Goal: Task Accomplishment & Management: Complete application form

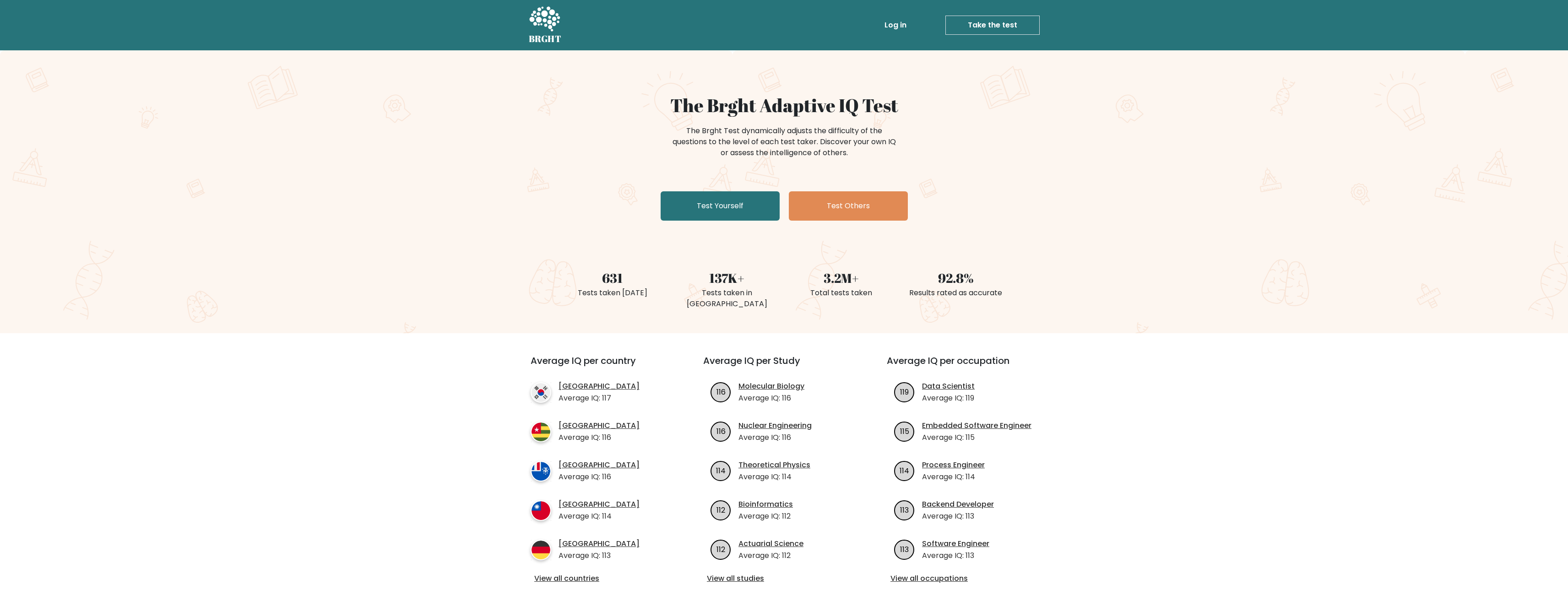
click at [709, 191] on div "The Brght Adaptive IQ Test The Brght Test dynamically adjusts the difficulty of…" at bounding box center [784, 159] width 458 height 130
click at [711, 205] on link "Test Yourself" at bounding box center [720, 206] width 119 height 29
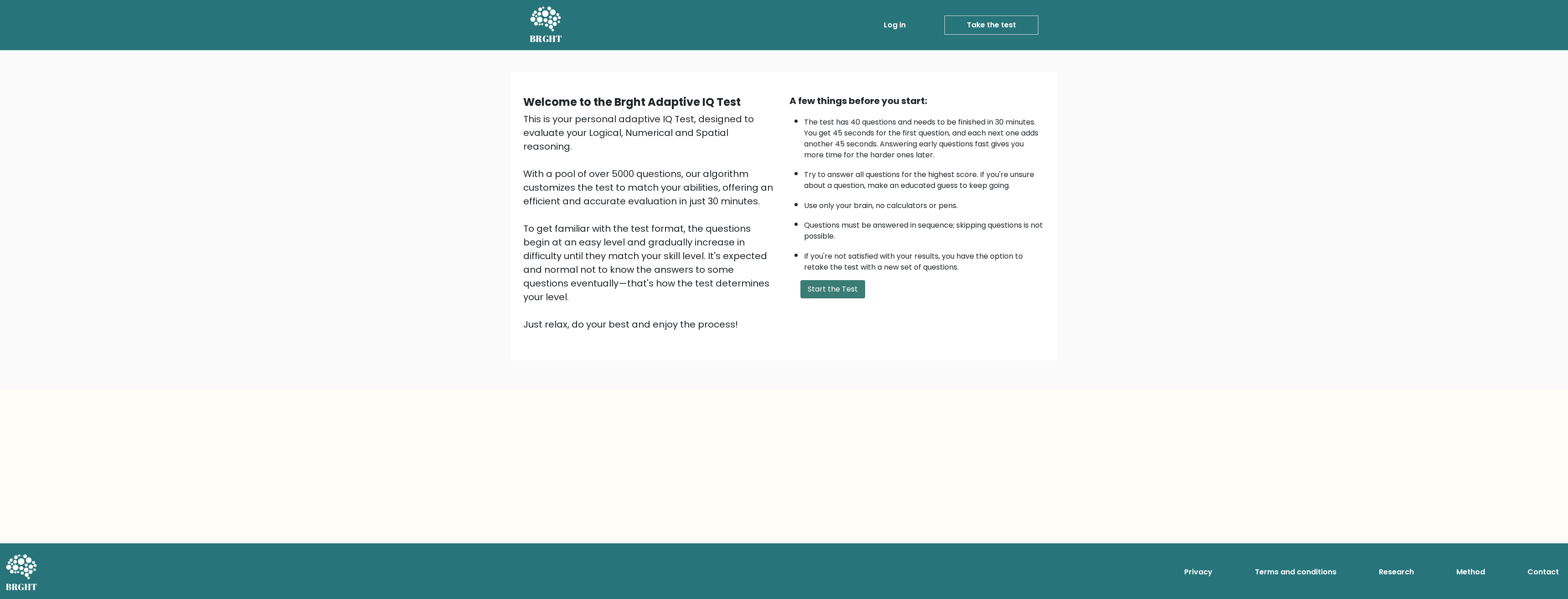
click at [845, 285] on button "Start the Test" at bounding box center [832, 290] width 65 height 18
click at [844, 287] on button "Start the Test" at bounding box center [832, 290] width 65 height 18
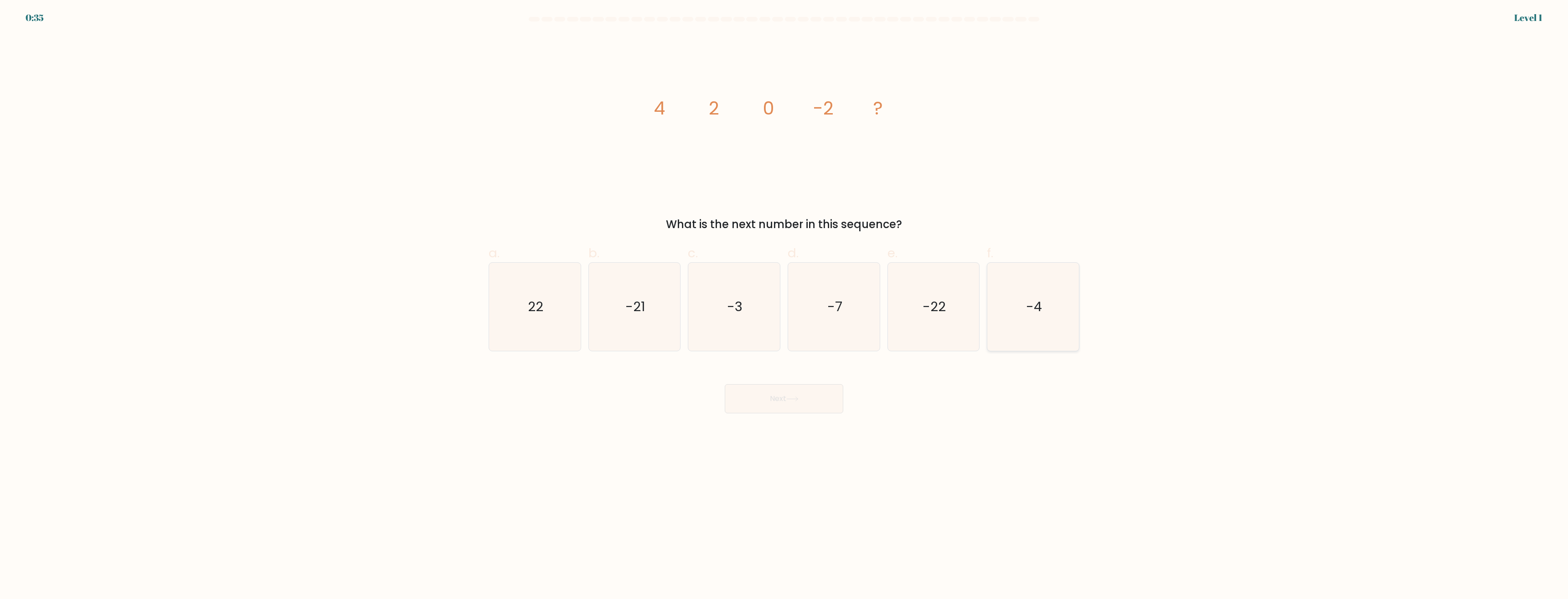
click at [1030, 284] on icon "-4" at bounding box center [1033, 306] width 88 height 89
click at [784, 300] on input "f. -4" at bounding box center [784, 302] width 0 height 6
radio input "true"
click at [819, 403] on button "Next" at bounding box center [784, 398] width 118 height 29
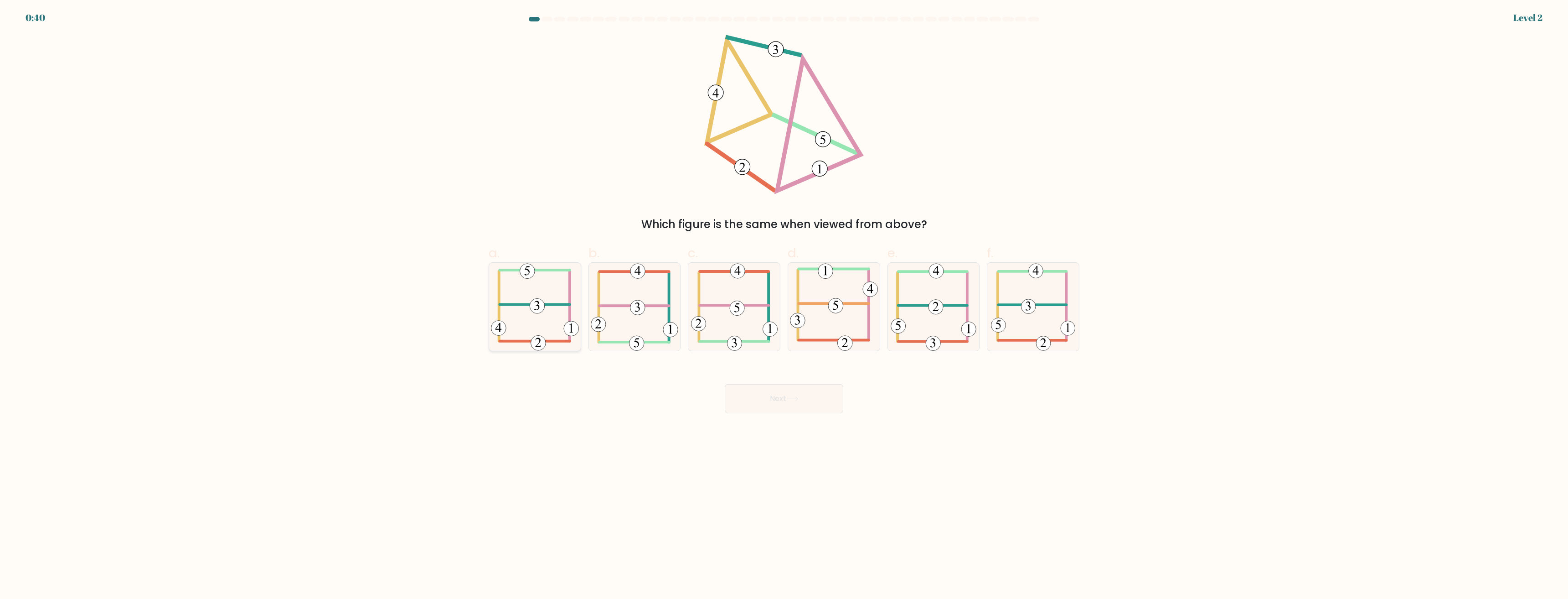
click at [536, 300] on 473 at bounding box center [537, 305] width 15 height 15
click at [784, 300] on input "a." at bounding box center [784, 302] width 0 height 6
radio input "true"
click at [767, 399] on button "Next" at bounding box center [784, 398] width 118 height 29
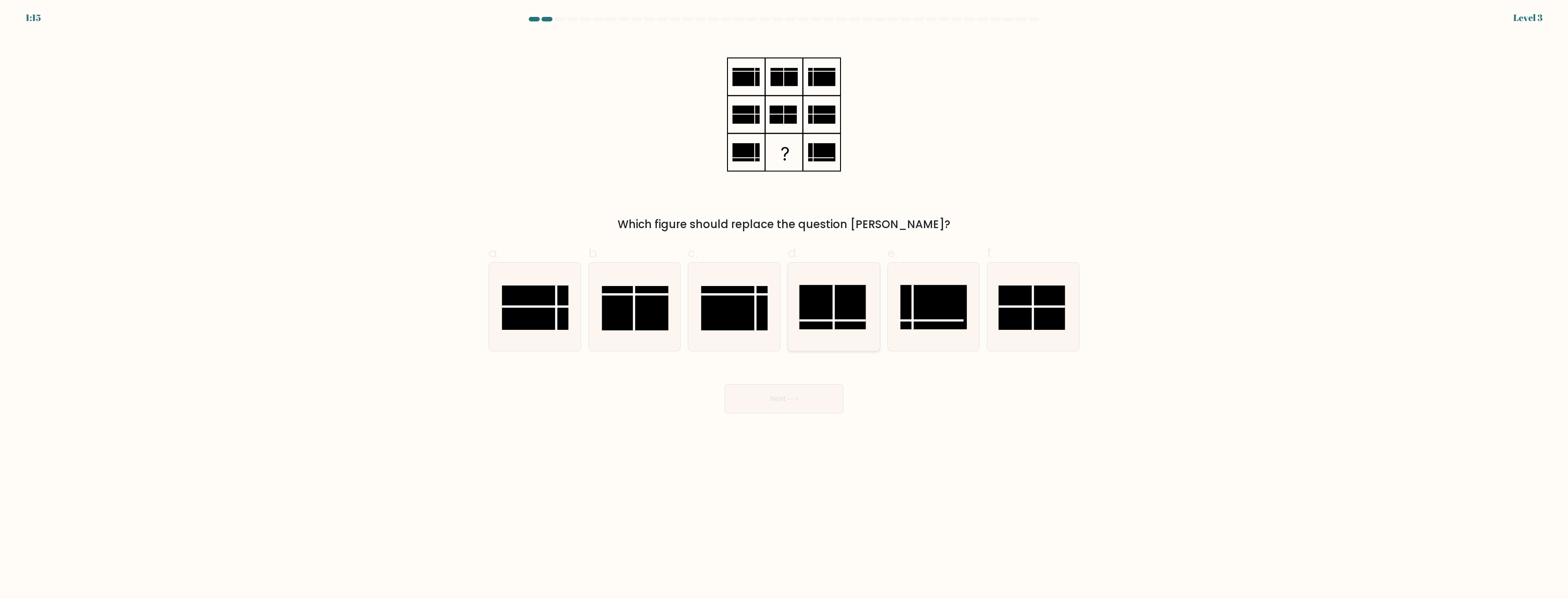
click at [846, 318] on rect at bounding box center [832, 307] width 67 height 44
click at [784, 305] on input "d." at bounding box center [784, 302] width 0 height 6
radio input "true"
click at [824, 398] on button "Next" at bounding box center [784, 398] width 118 height 29
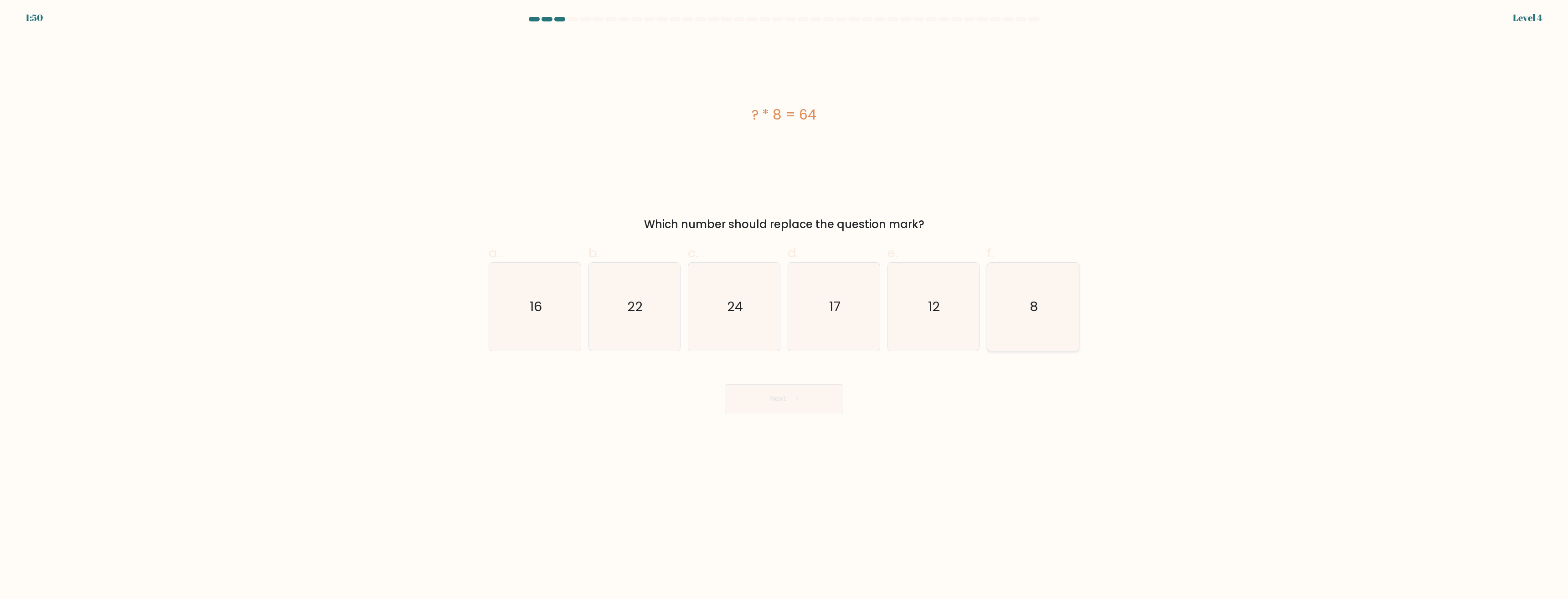
click at [1039, 293] on icon "8" at bounding box center [1033, 306] width 88 height 89
click at [784, 300] on input "f. 8" at bounding box center [784, 302] width 0 height 6
radio input "true"
click at [831, 392] on button "Next" at bounding box center [784, 398] width 118 height 29
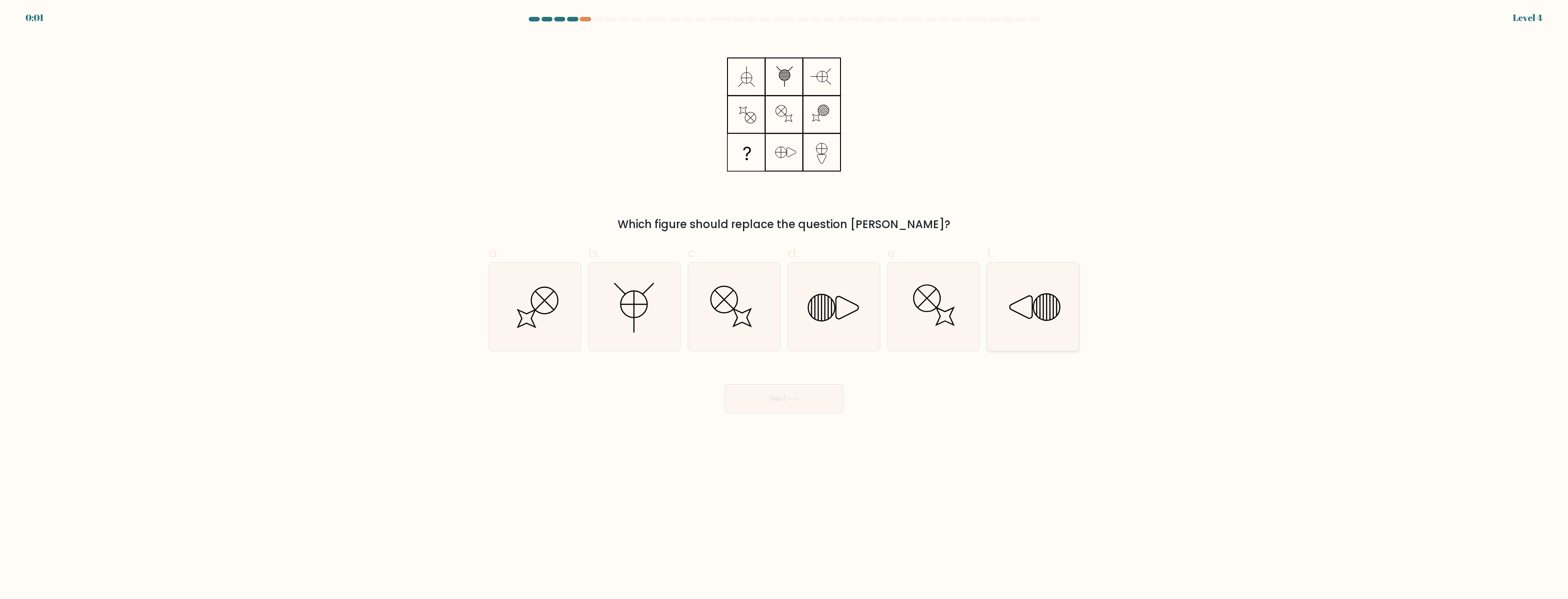
click at [1024, 315] on icon at bounding box center [1021, 307] width 22 height 22
click at [784, 305] on input "f." at bounding box center [784, 302] width 0 height 6
radio input "true"
click at [803, 400] on button "Next" at bounding box center [784, 398] width 118 height 29
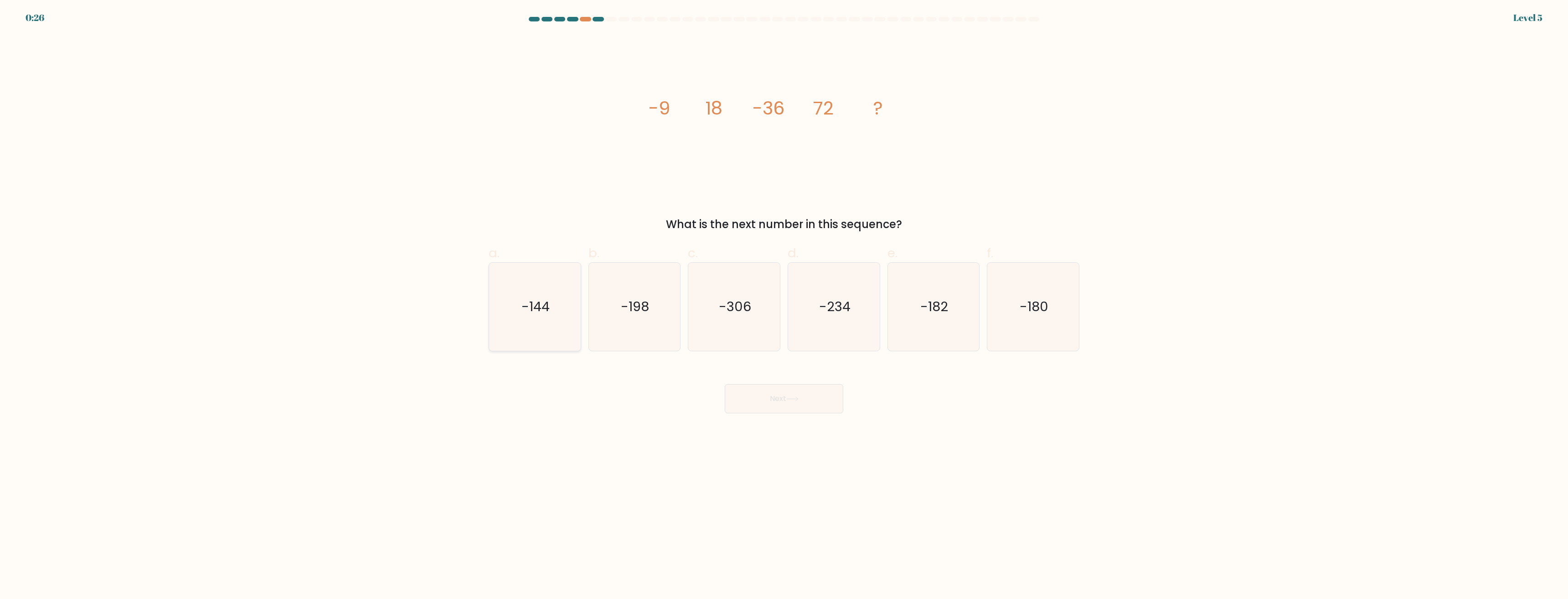
click at [524, 304] on text "-144" at bounding box center [536, 306] width 28 height 18
click at [784, 304] on input "a. -144" at bounding box center [784, 302] width 0 height 6
radio input "true"
click at [779, 401] on button "Next" at bounding box center [784, 398] width 118 height 29
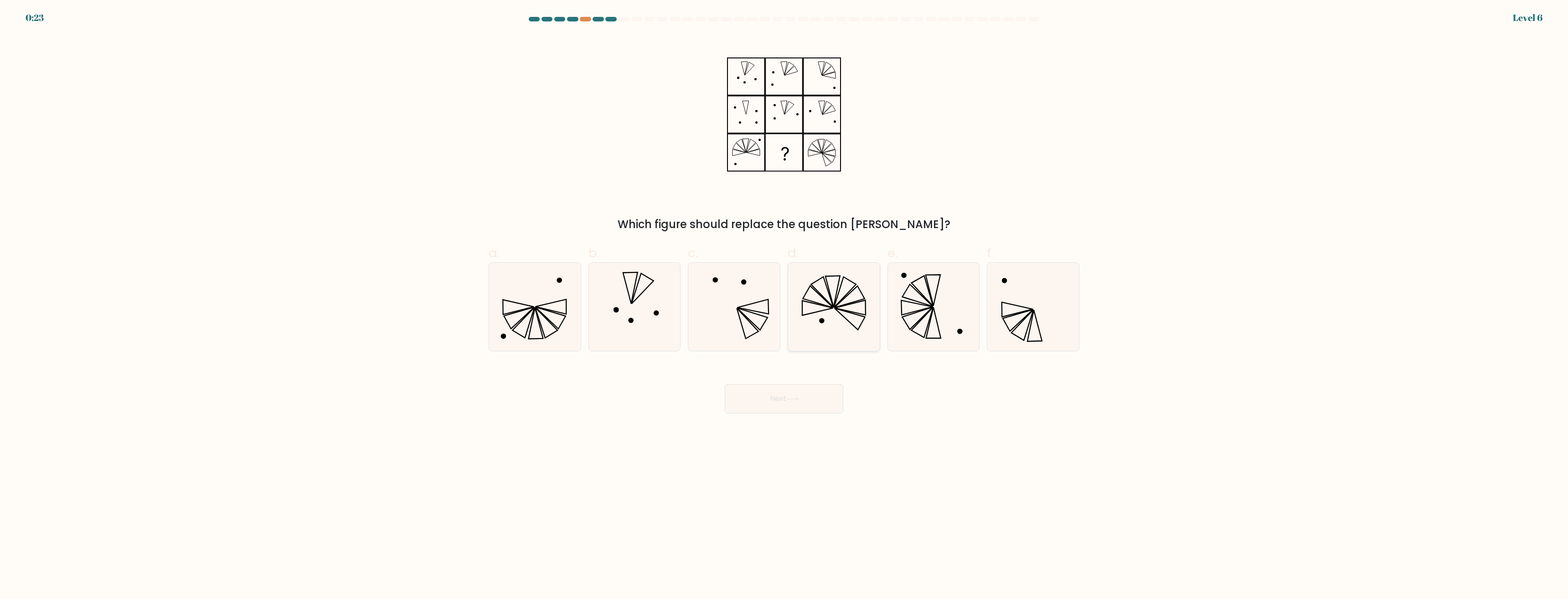
click at [827, 315] on icon at bounding box center [834, 306] width 88 height 89
click at [784, 305] on input "d." at bounding box center [784, 302] width 0 height 6
radio input "true"
click at [823, 390] on button "Next" at bounding box center [784, 398] width 118 height 29
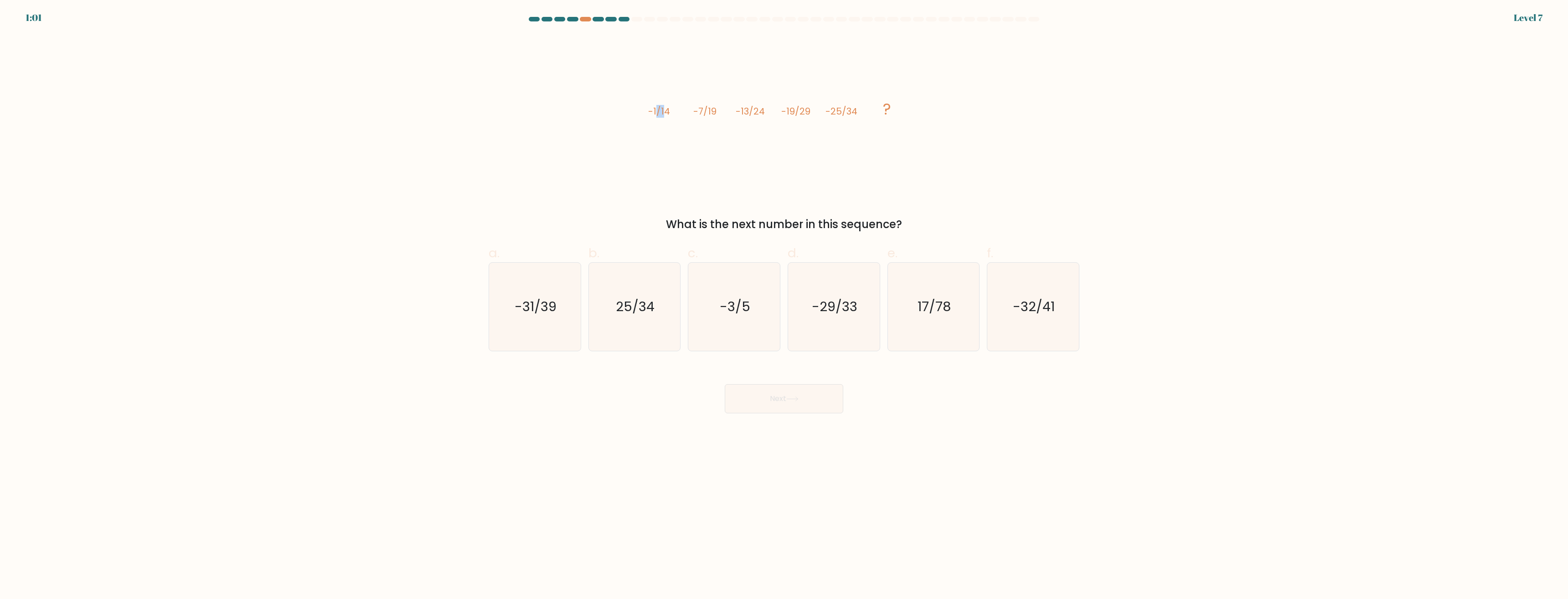
click at [663, 109] on tspan "-1/14" at bounding box center [659, 110] width 22 height 13
click at [800, 123] on icon "image/svg+xml -1/14 -7/19 -13/24 -19/29 -25/34 ?" at bounding box center [784, 114] width 273 height 159
click at [572, 316] on icon "-31/39" at bounding box center [535, 306] width 88 height 89
click at [784, 305] on input "a. -31/39" at bounding box center [784, 302] width 0 height 6
radio input "true"
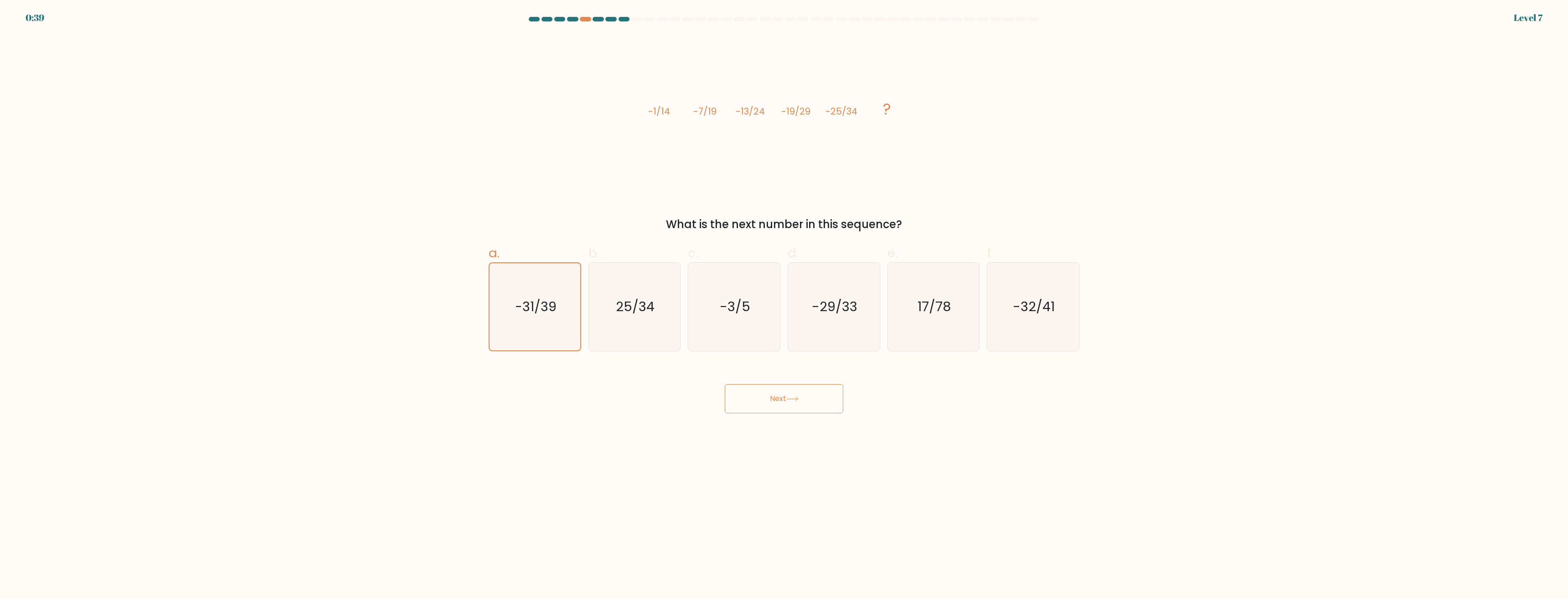
click at [810, 394] on button "Next" at bounding box center [784, 398] width 118 height 29
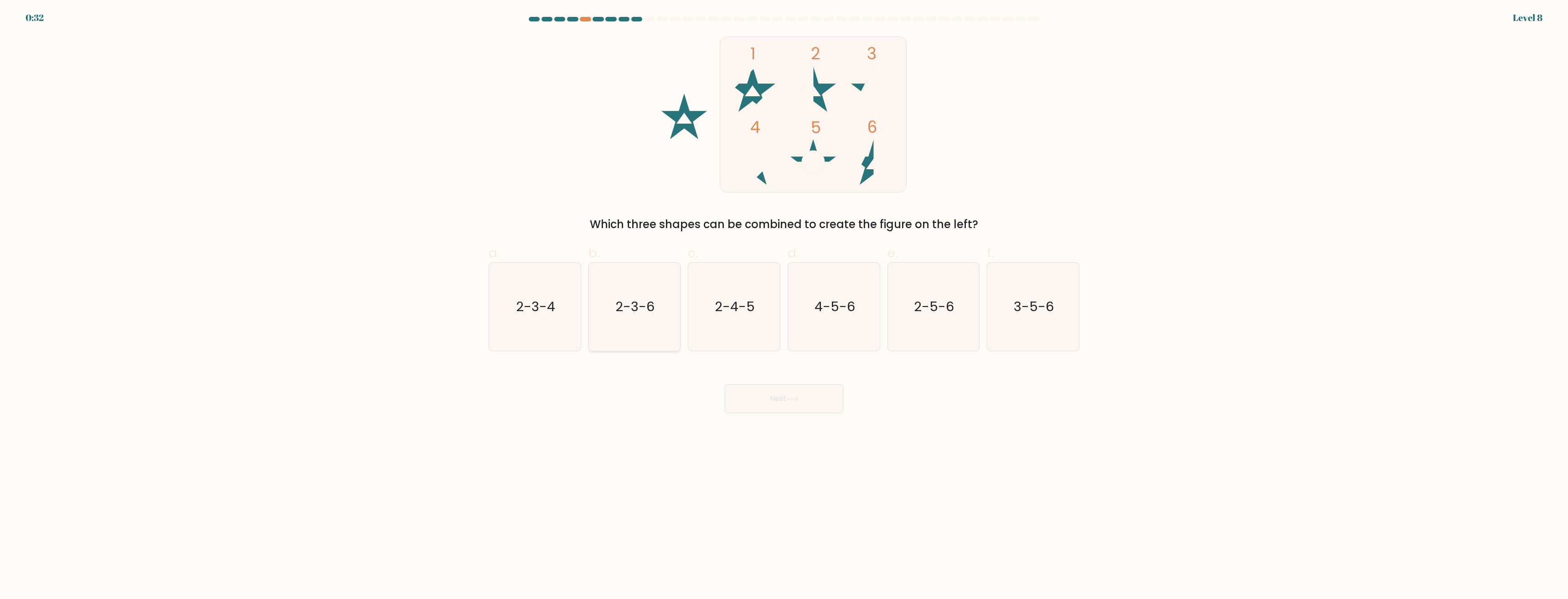
drag, startPoint x: 644, startPoint y: 308, endPoint x: 678, endPoint y: 324, distance: 37.6
click at [644, 308] on text "2-3-6" at bounding box center [635, 306] width 39 height 18
click at [784, 305] on input "b. 2-3-6" at bounding box center [784, 302] width 0 height 6
radio input "true"
click at [780, 397] on button "Next" at bounding box center [784, 398] width 118 height 29
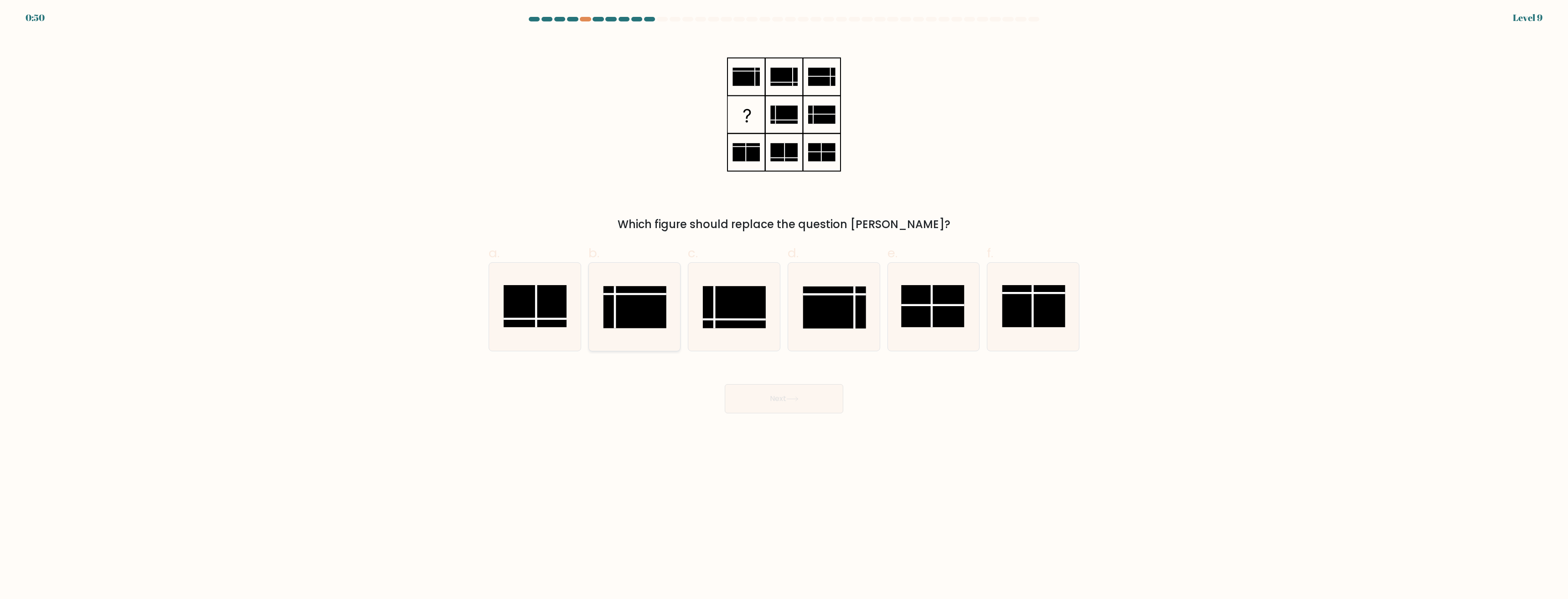
click at [646, 295] on line at bounding box center [634, 295] width 63 height 0
click at [784, 300] on input "b." at bounding box center [784, 302] width 0 height 6
radio input "true"
click at [812, 392] on button "Next" at bounding box center [784, 398] width 118 height 29
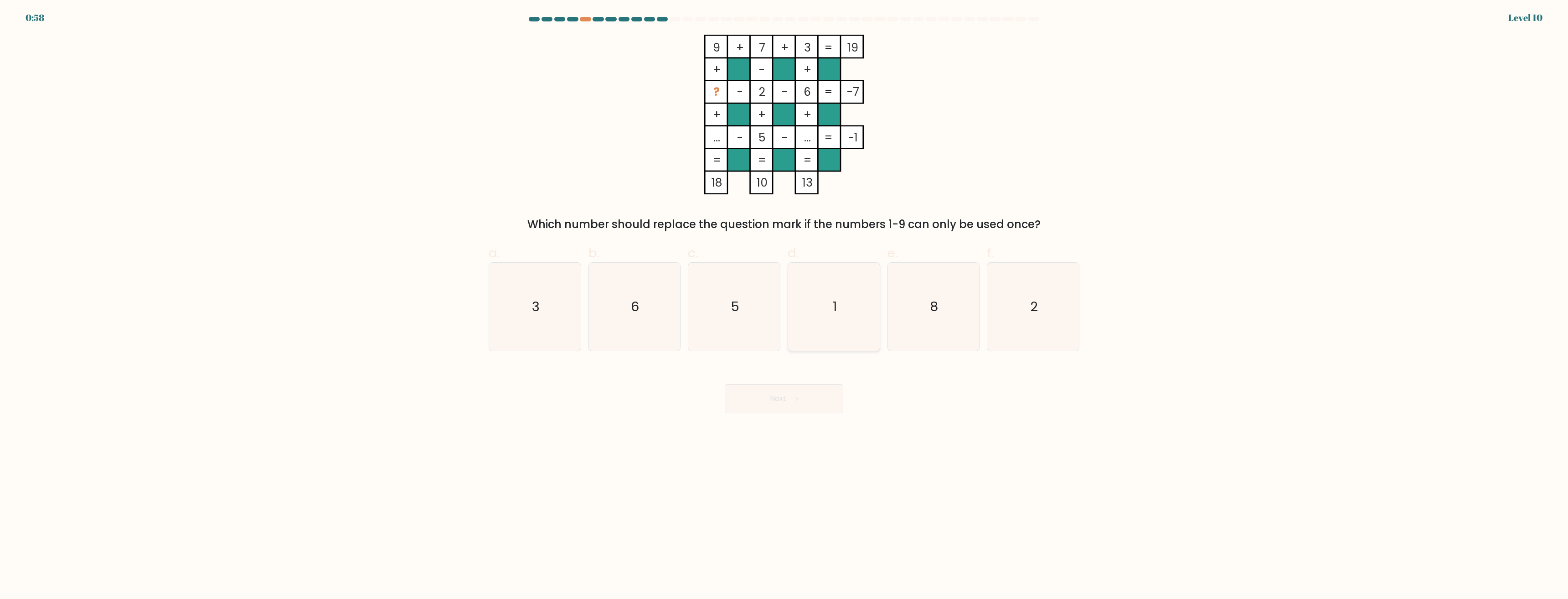
click at [840, 280] on icon "1" at bounding box center [834, 306] width 88 height 89
click at [784, 300] on input "d. 1" at bounding box center [784, 302] width 0 height 6
radio input "true"
click at [783, 391] on button "Next" at bounding box center [784, 398] width 118 height 29
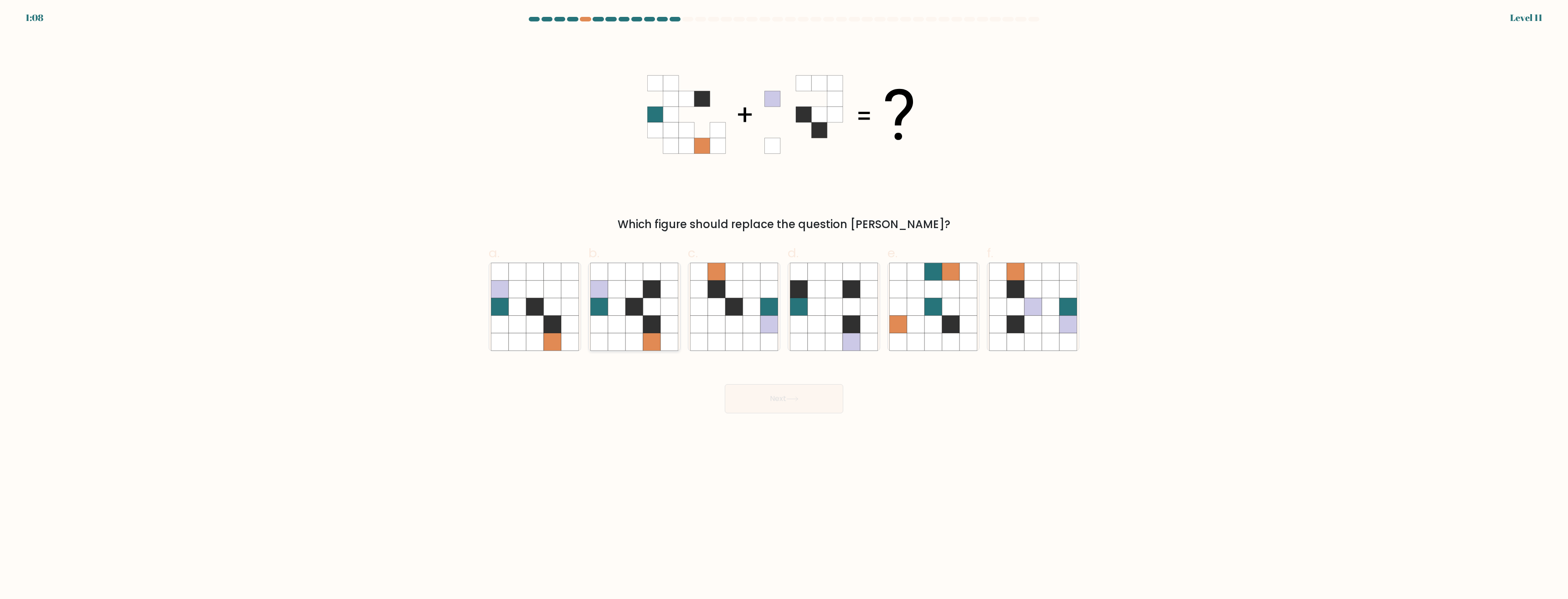
click at [649, 313] on icon at bounding box center [651, 306] width 17 height 17
click at [784, 305] on input "b." at bounding box center [784, 302] width 0 height 6
radio input "true"
click at [785, 402] on button "Next" at bounding box center [784, 398] width 118 height 29
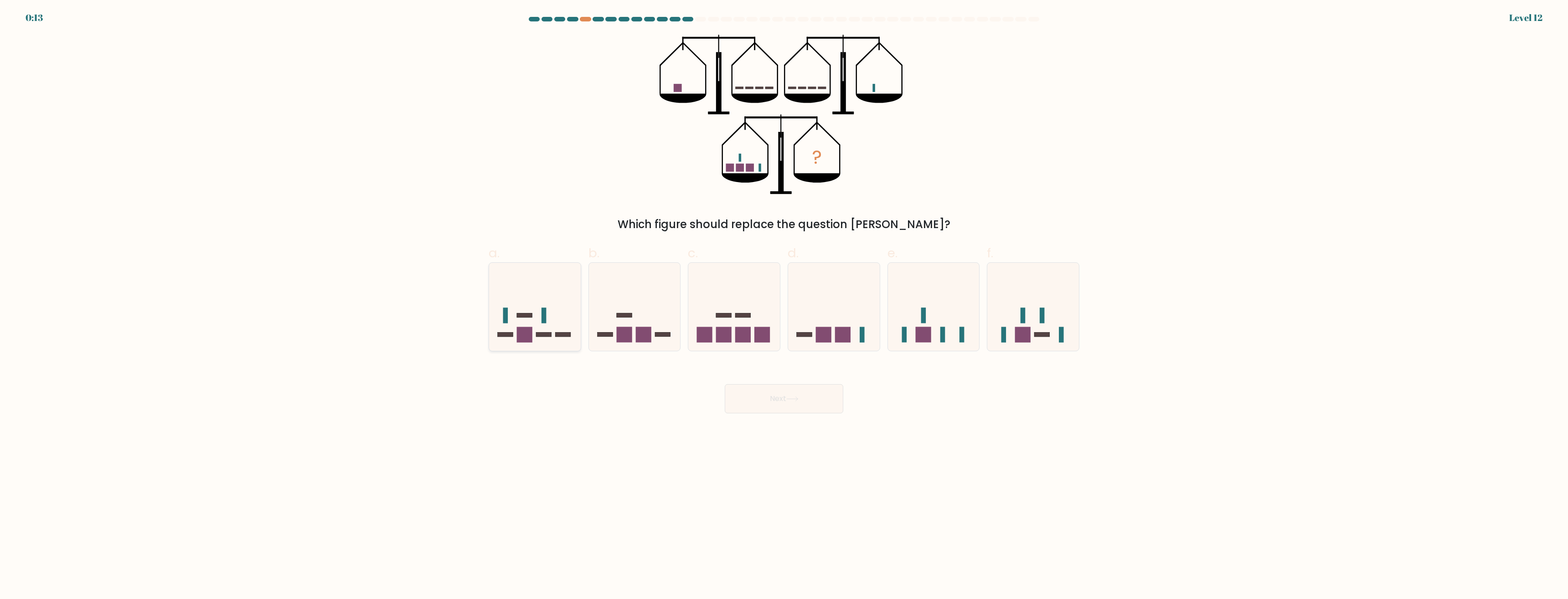
click at [528, 309] on icon at bounding box center [535, 307] width 91 height 76
click at [784, 305] on input "a." at bounding box center [784, 302] width 0 height 6
radio input "true"
click at [782, 404] on button "Next" at bounding box center [784, 398] width 118 height 29
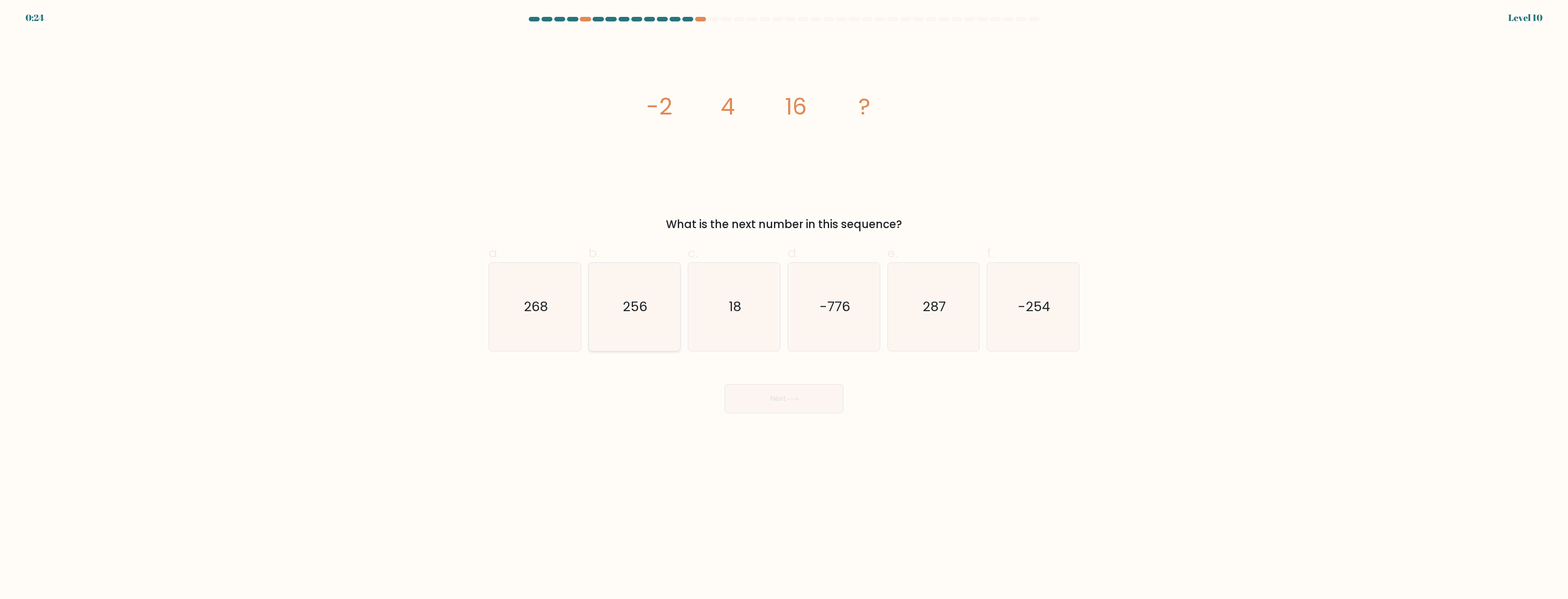
click at [625, 319] on icon "256" at bounding box center [634, 306] width 88 height 89
click at [784, 305] on input "b. 256" at bounding box center [784, 302] width 0 height 6
radio input "true"
click at [801, 396] on button "Next" at bounding box center [784, 398] width 118 height 29
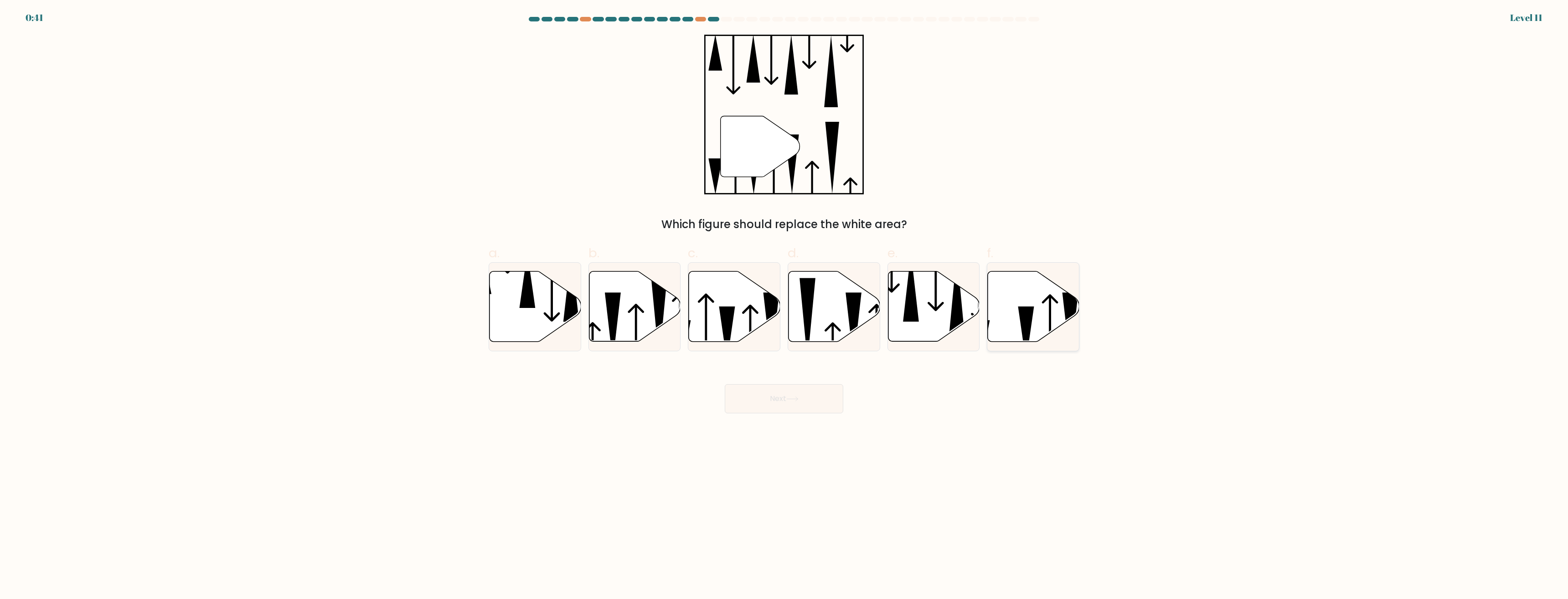
click at [1027, 312] on icon at bounding box center [1026, 333] width 16 height 55
click at [784, 305] on input "f." at bounding box center [784, 302] width 0 height 6
radio input "true"
click at [699, 326] on icon at bounding box center [735, 306] width 91 height 71
click at [784, 305] on input "c." at bounding box center [784, 302] width 0 height 6
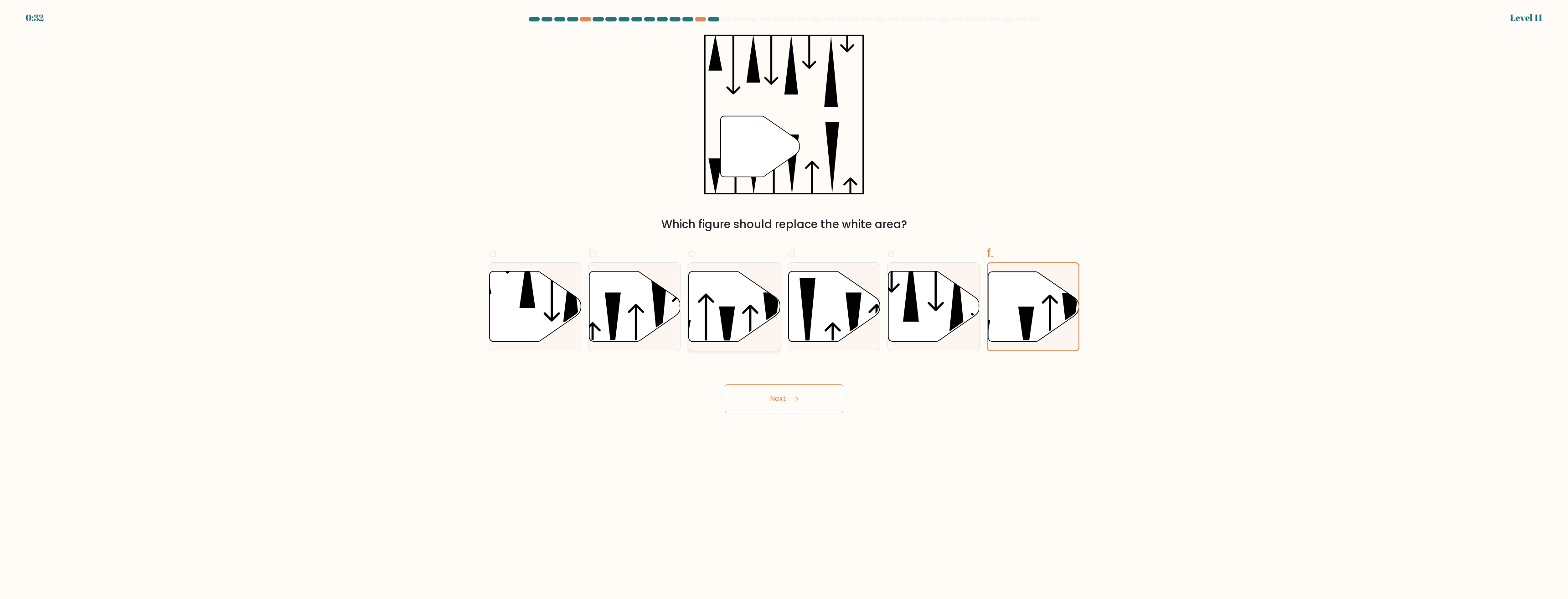
radio input "true"
drag, startPoint x: 813, startPoint y: 390, endPoint x: 805, endPoint y: 400, distance: 12.8
click at [805, 400] on button "Next" at bounding box center [784, 398] width 118 height 29
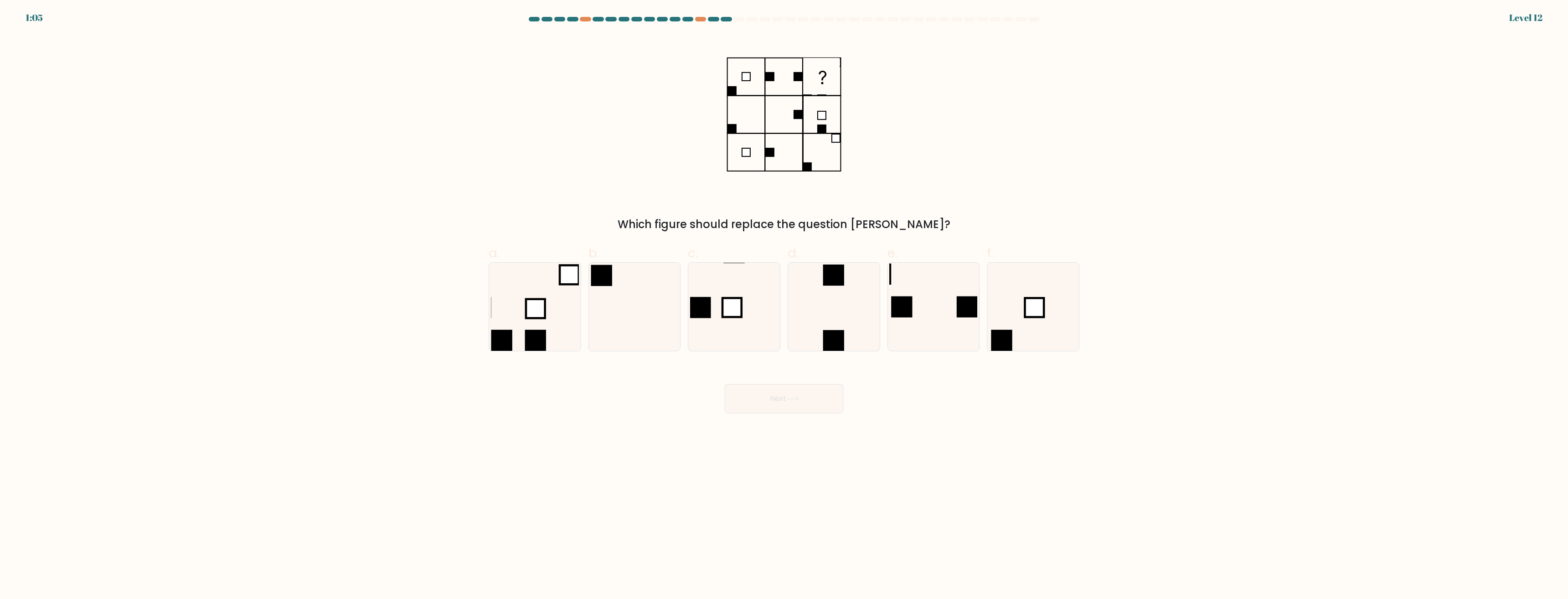
click at [666, 218] on div "Which figure should replace the question mark?" at bounding box center [784, 224] width 580 height 17
click at [943, 290] on icon at bounding box center [934, 306] width 88 height 89
click at [784, 300] on input "e." at bounding box center [784, 302] width 0 height 6
radio input "true"
click at [814, 387] on button "Next" at bounding box center [784, 398] width 118 height 29
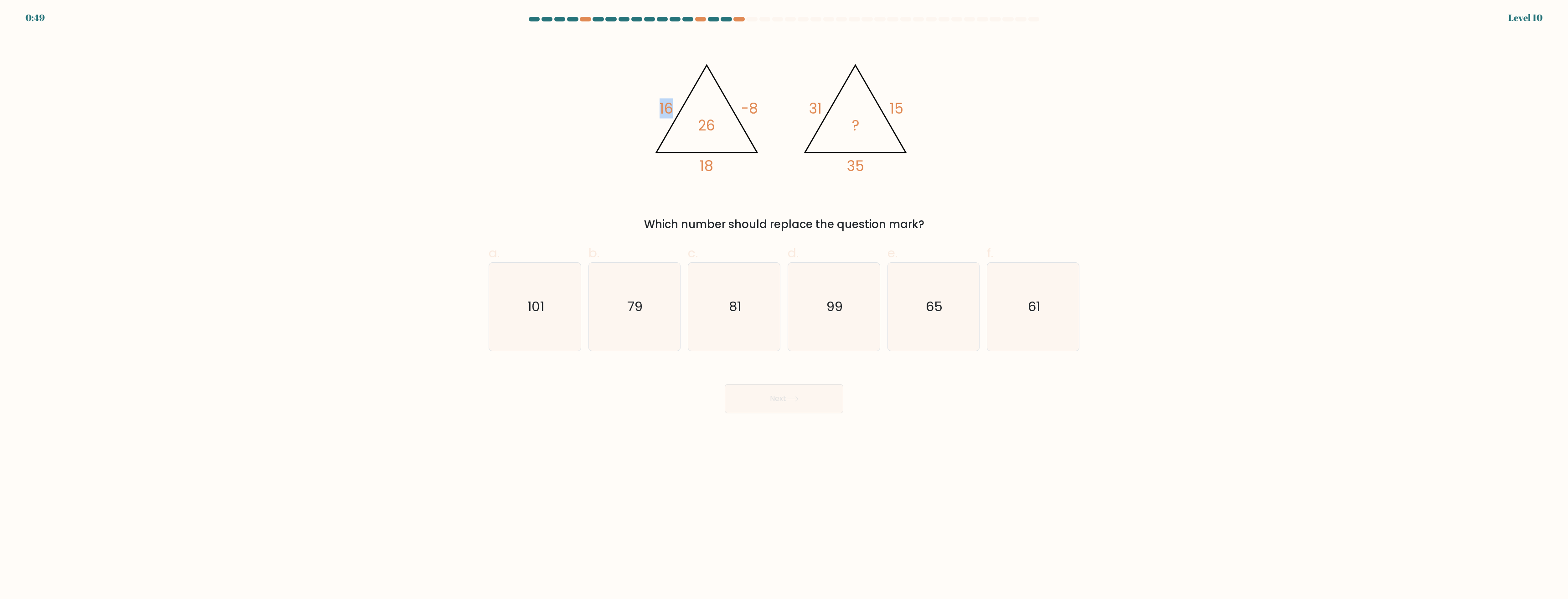
drag, startPoint x: 659, startPoint y: 110, endPoint x: 671, endPoint y: 111, distance: 12.0
click at [671, 111] on icon "@import url('https://fonts.googleapis.com/css?family=Abril+Fatface:400,100,100i…" at bounding box center [784, 114] width 273 height 159
drag, startPoint x: 747, startPoint y: 110, endPoint x: 757, endPoint y: 110, distance: 10.0
click at [757, 110] on tspan "-8" at bounding box center [750, 108] width 17 height 20
drag, startPoint x: 700, startPoint y: 166, endPoint x: 713, endPoint y: 166, distance: 13.0
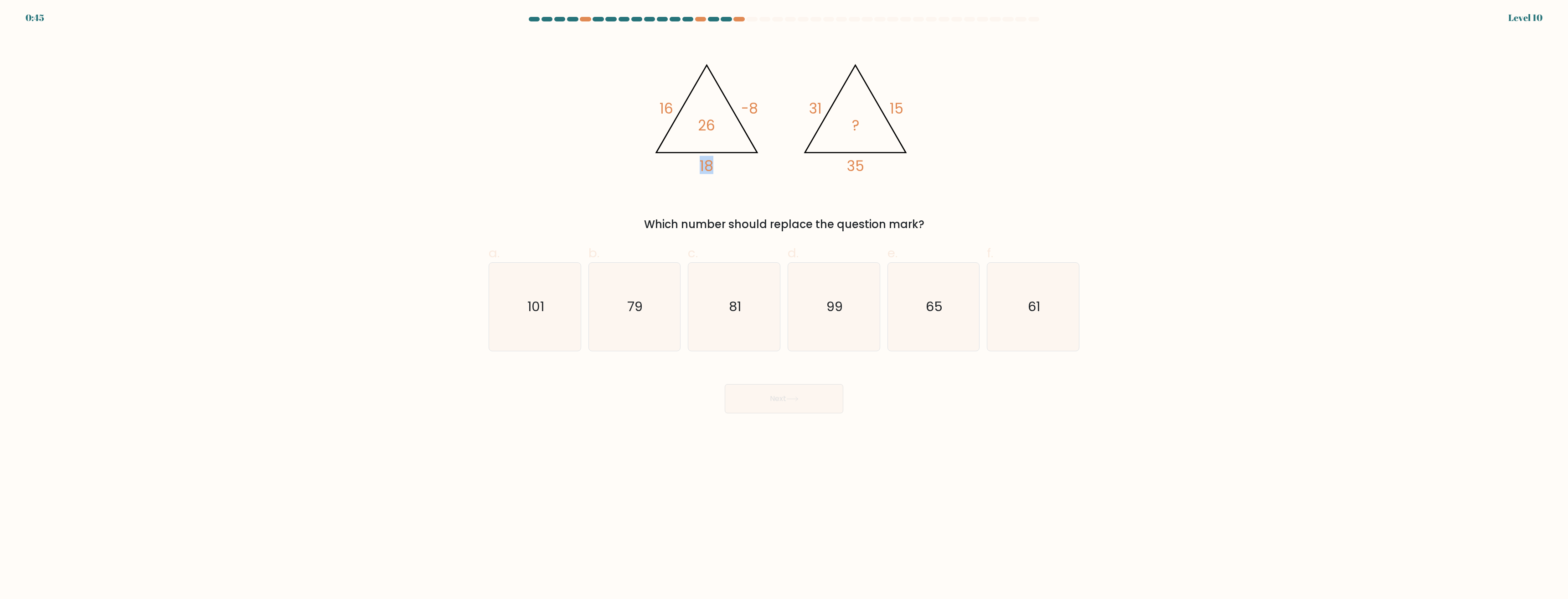
click at [713, 166] on tspan "18" at bounding box center [707, 166] width 14 height 20
click at [754, 160] on icon "@import url('https://fonts.googleapis.com/css?family=Abril+Fatface:400,100,100i…" at bounding box center [784, 114] width 273 height 159
drag, startPoint x: 834, startPoint y: 472, endPoint x: 836, endPoint y: 430, distance: 42.0
click at [834, 472] on body "0:07 Level 10" at bounding box center [784, 300] width 1568 height 599
click at [753, 318] on icon "81" at bounding box center [734, 306] width 88 height 89
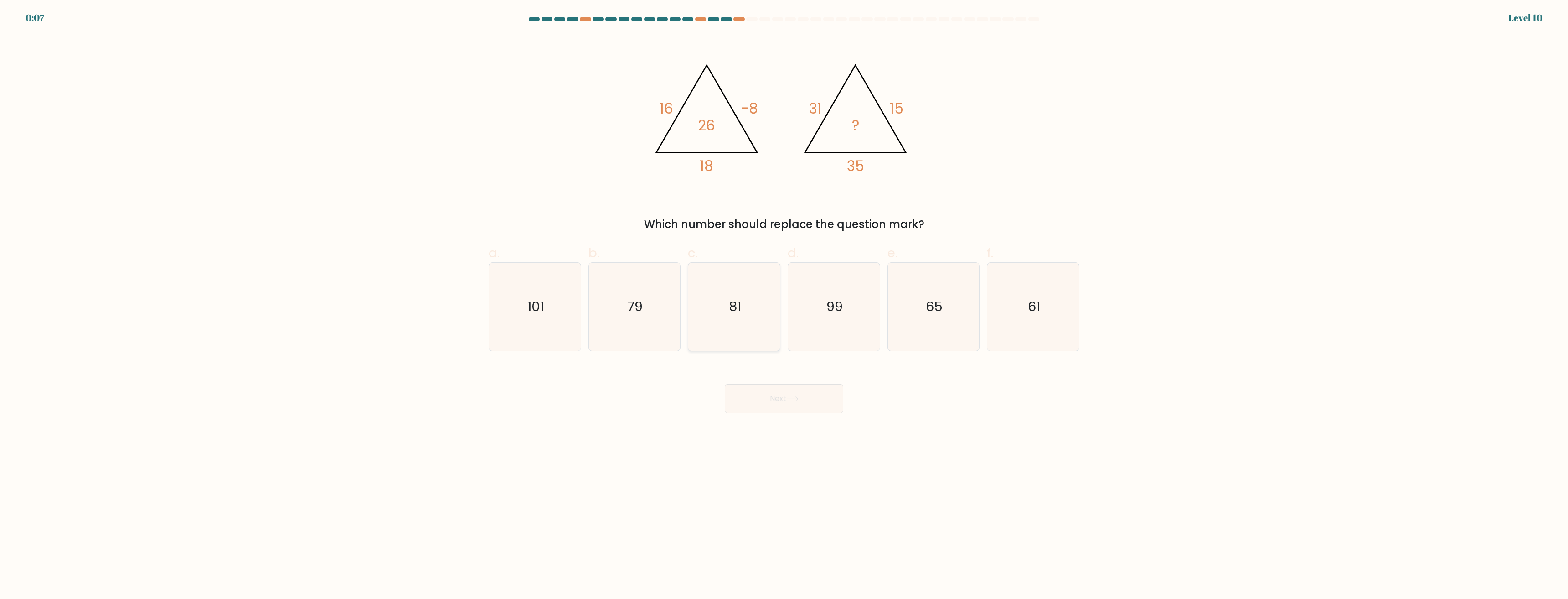
click at [784, 305] on input "c. 81" at bounding box center [784, 302] width 0 height 6
radio input "true"
click at [787, 413] on button "Next" at bounding box center [784, 398] width 118 height 29
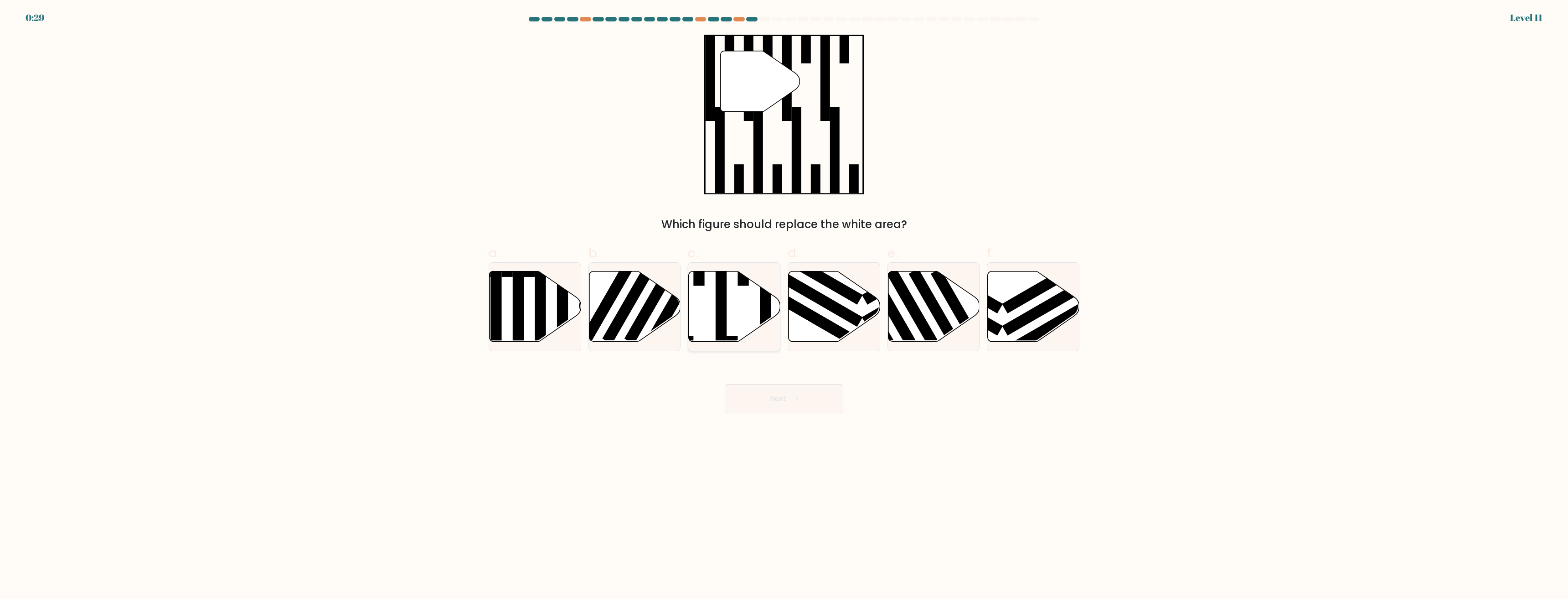
click at [735, 291] on icon at bounding box center [735, 306] width 91 height 71
click at [784, 300] on input "c." at bounding box center [784, 302] width 0 height 6
radio input "true"
click at [757, 410] on button "Next" at bounding box center [784, 398] width 118 height 29
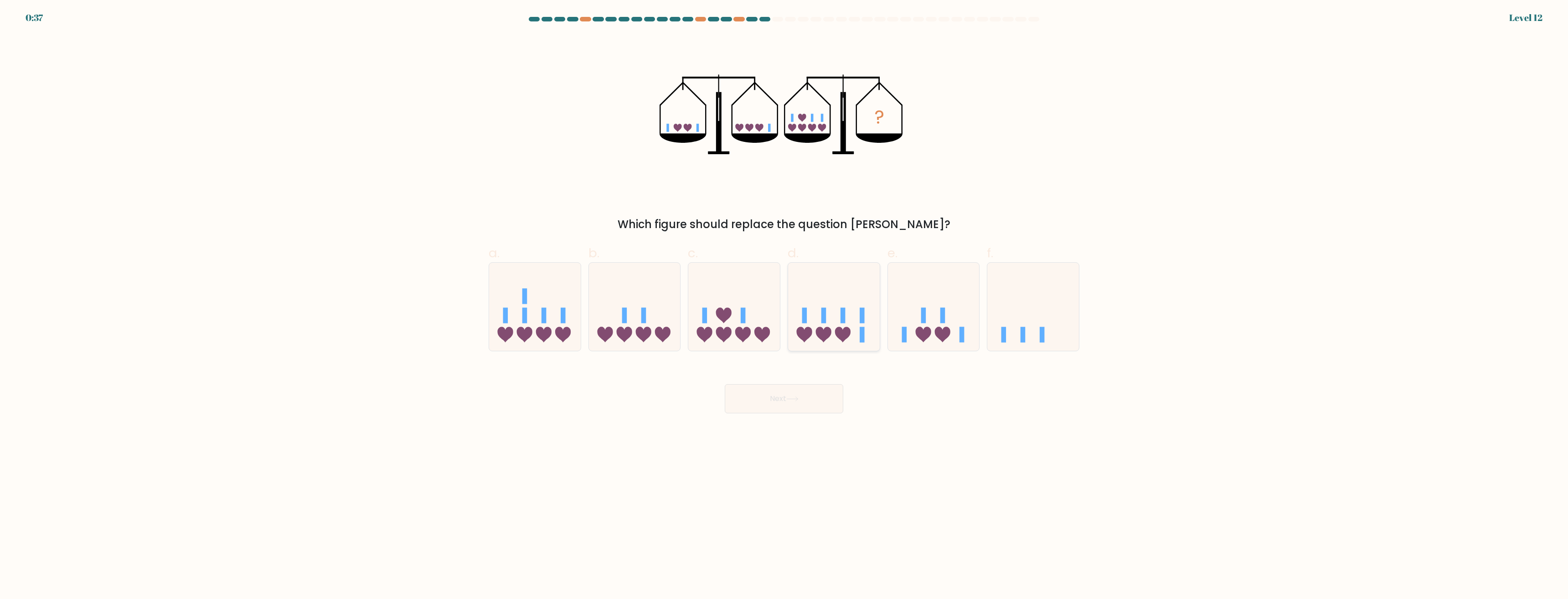
click at [851, 330] on icon at bounding box center [834, 307] width 91 height 76
click at [784, 305] on input "d." at bounding box center [784, 302] width 0 height 6
radio input "true"
click at [836, 394] on button "Next" at bounding box center [784, 398] width 118 height 29
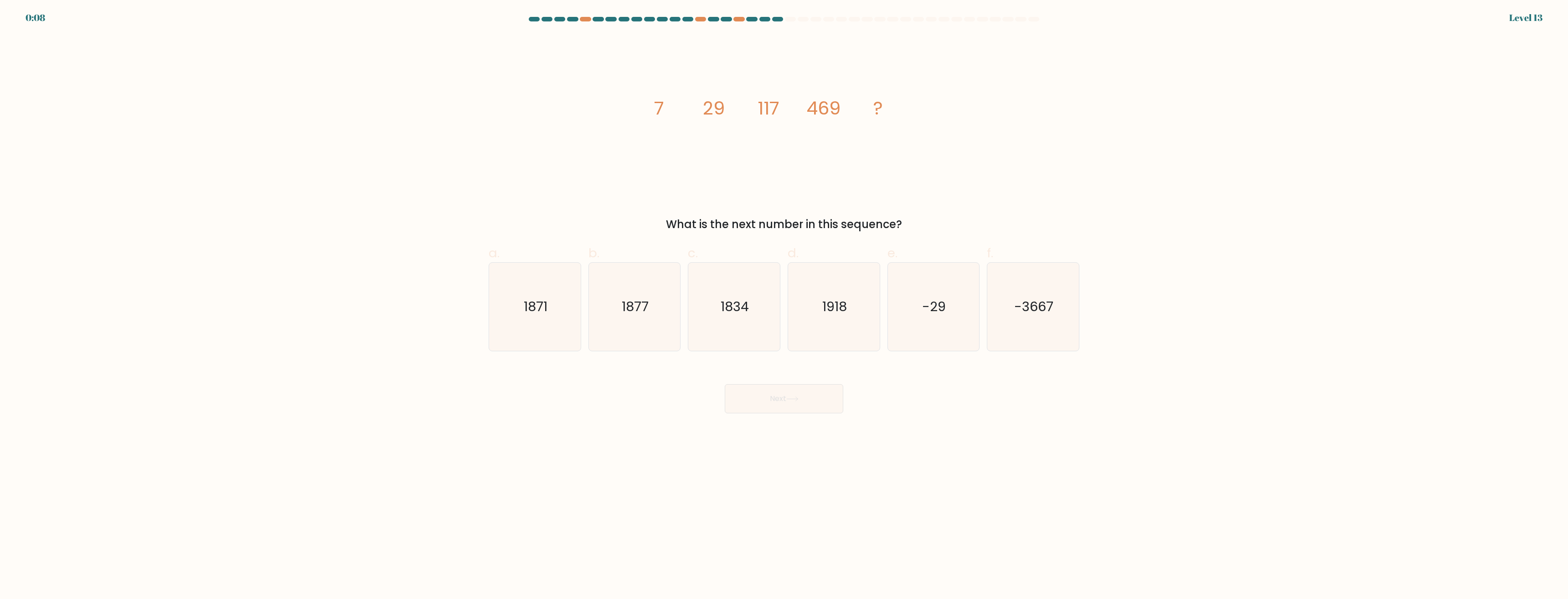
click at [704, 374] on div "Next" at bounding box center [784, 387] width 602 height 51
click at [653, 335] on icon "1877" at bounding box center [634, 306] width 88 height 89
click at [784, 305] on input "b. 1877" at bounding box center [784, 302] width 0 height 6
radio input "true"
click at [798, 398] on icon at bounding box center [792, 398] width 12 height 5
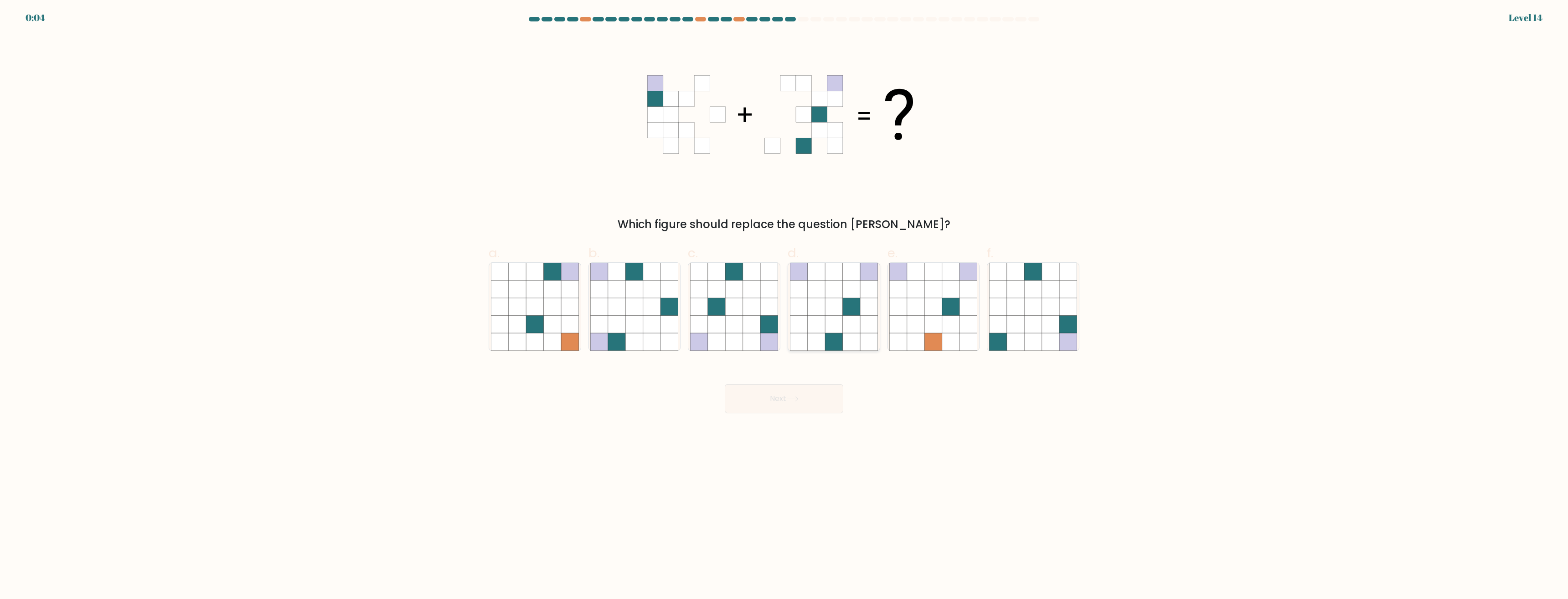
click at [864, 311] on icon at bounding box center [868, 306] width 17 height 17
click at [784, 305] on input "d." at bounding box center [784, 302] width 0 height 6
radio input "true"
click at [664, 336] on icon at bounding box center [669, 341] width 17 height 17
click at [784, 305] on input "b." at bounding box center [784, 302] width 0 height 6
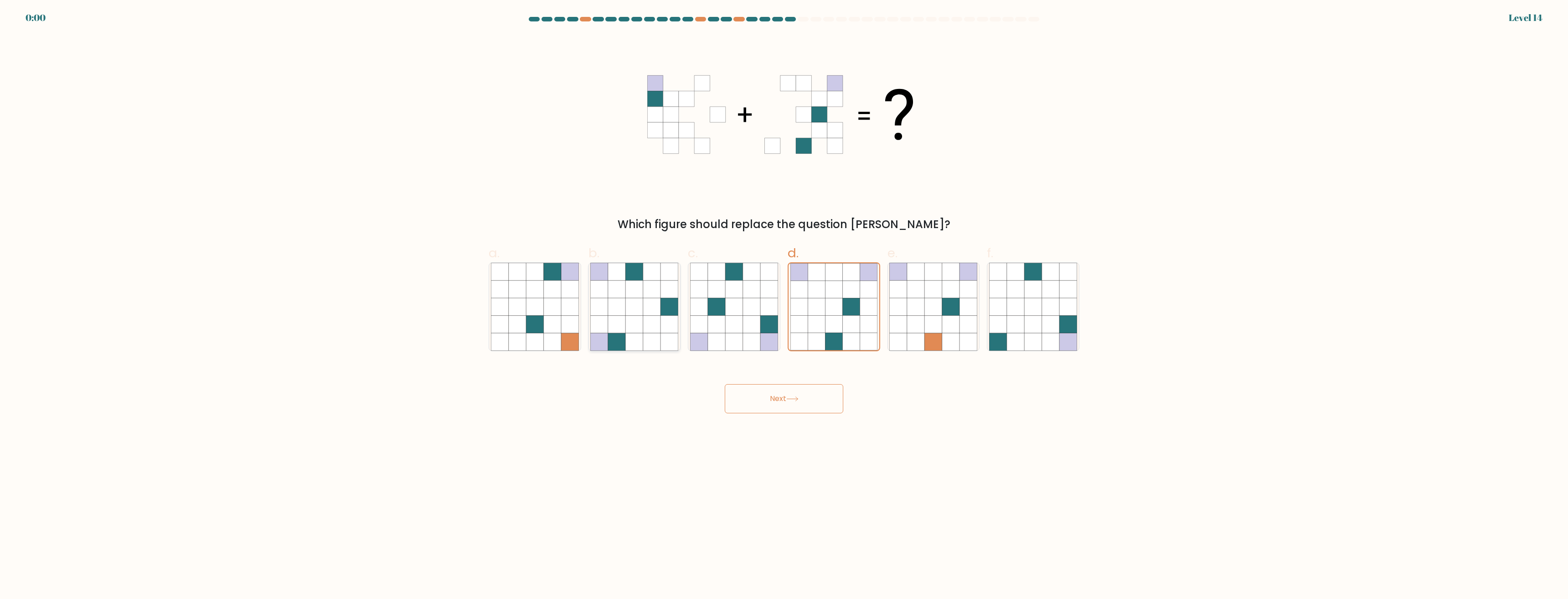
radio input "true"
click at [794, 404] on button "Next" at bounding box center [784, 398] width 118 height 29
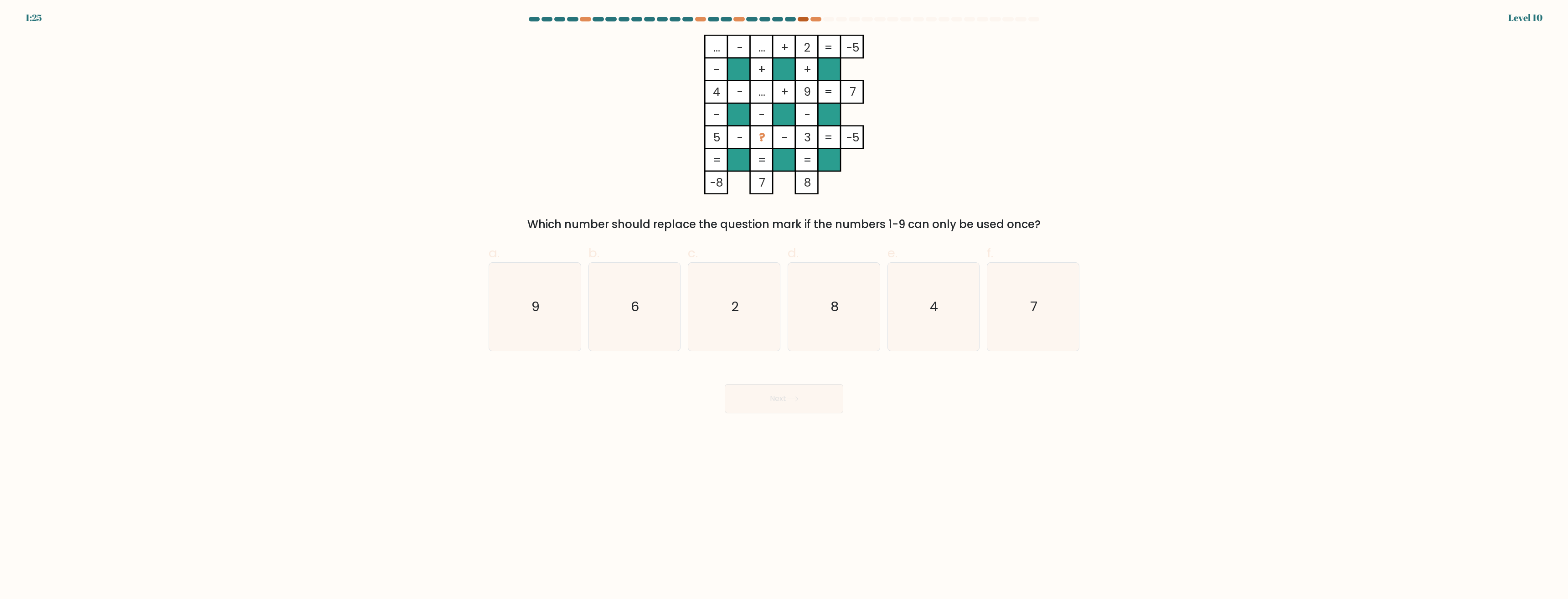
click at [804, 18] on div at bounding box center [802, 19] width 11 height 5
click at [813, 20] on div at bounding box center [815, 19] width 11 height 5
click at [1054, 343] on icon "7" at bounding box center [1033, 306] width 88 height 89
click at [784, 305] on input "f. 7" at bounding box center [784, 302] width 0 height 6
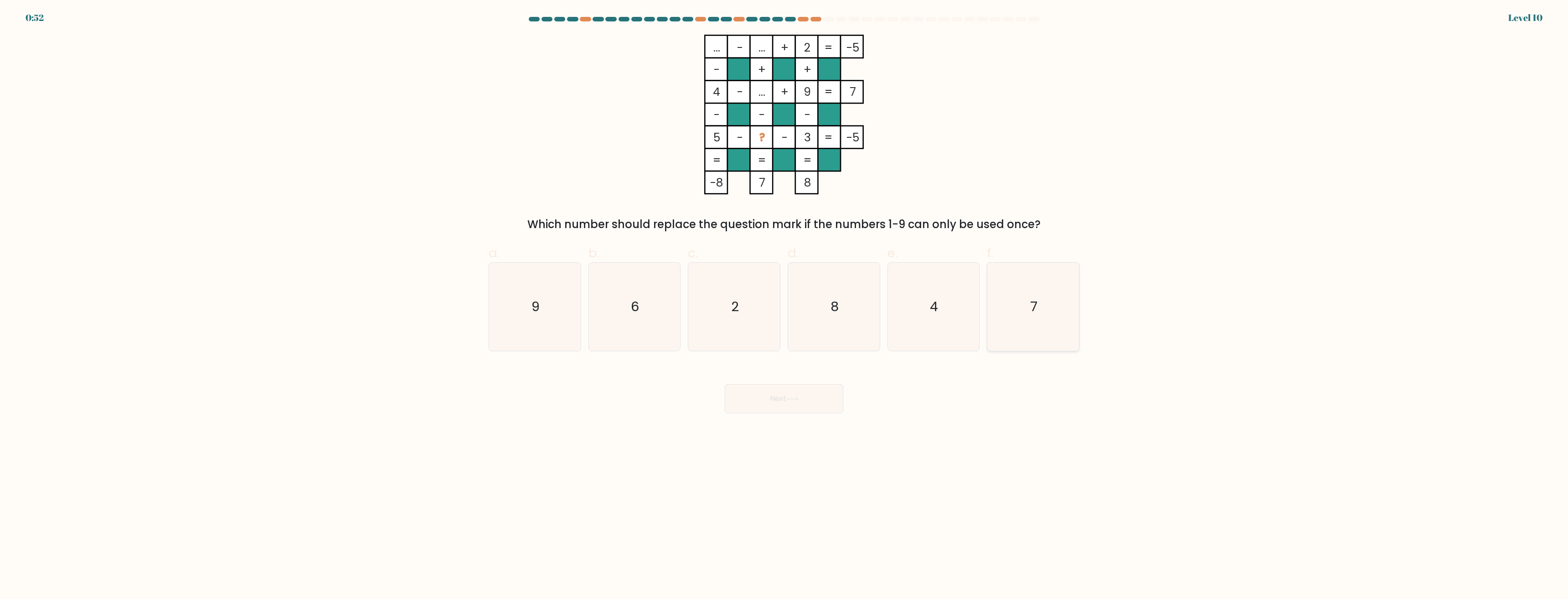
radio input "true"
click at [811, 395] on button "Next" at bounding box center [784, 398] width 118 height 29
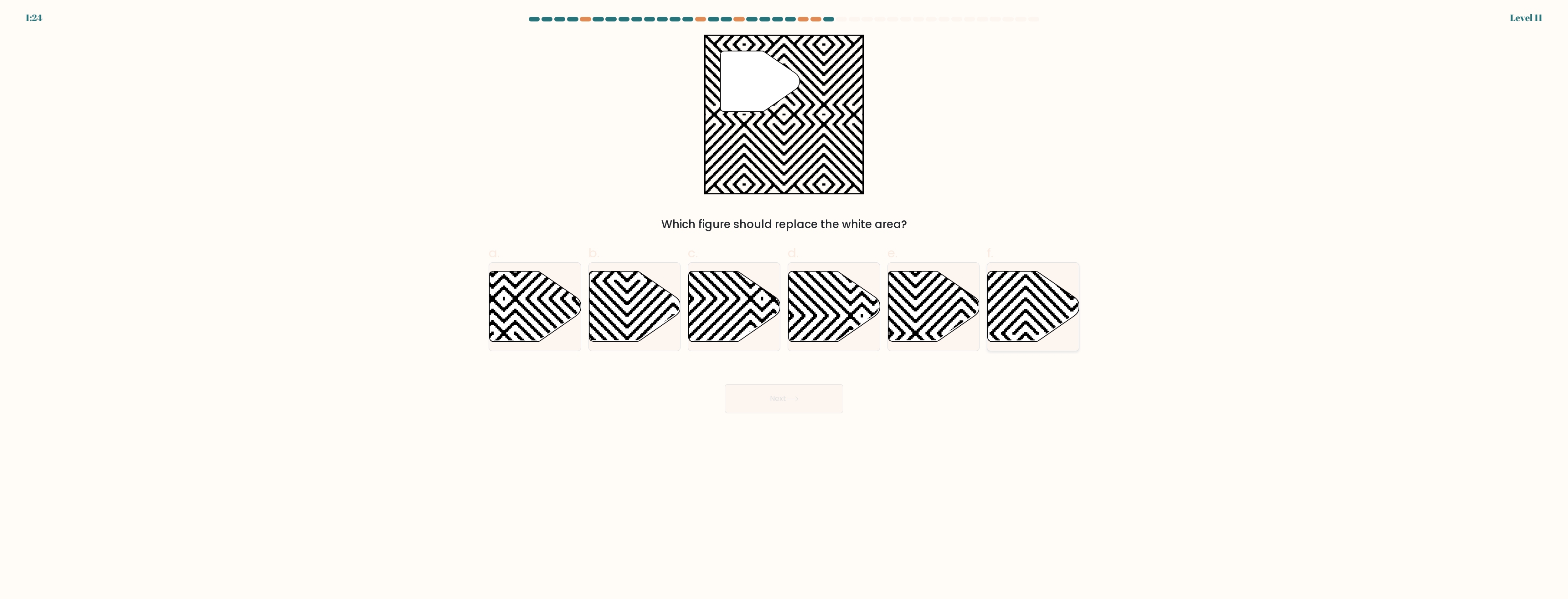
click at [1009, 308] on icon at bounding box center [1034, 306] width 91 height 71
click at [784, 305] on input "f." at bounding box center [784, 302] width 0 height 6
radio input "true"
click at [925, 300] on icon at bounding box center [961, 345] width 185 height 185
click at [784, 300] on input "e." at bounding box center [784, 302] width 0 height 6
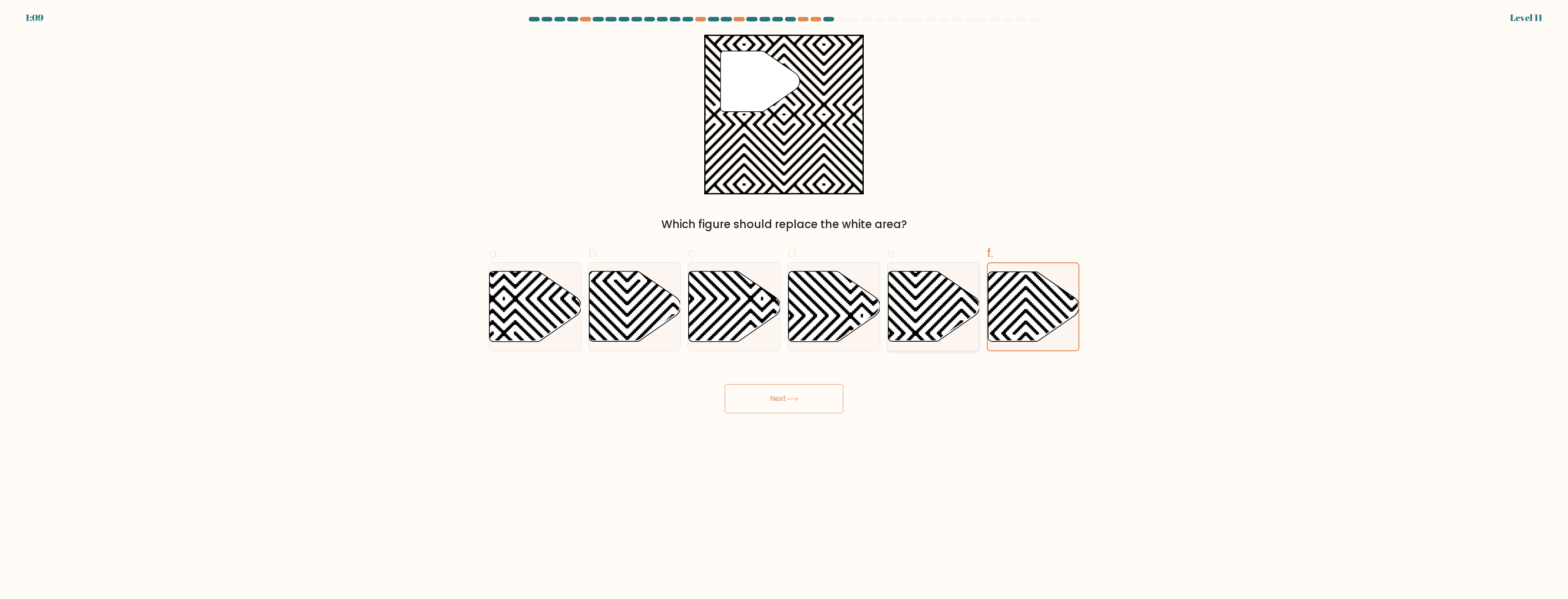
radio input "true"
click at [808, 404] on button "Next" at bounding box center [784, 398] width 118 height 29
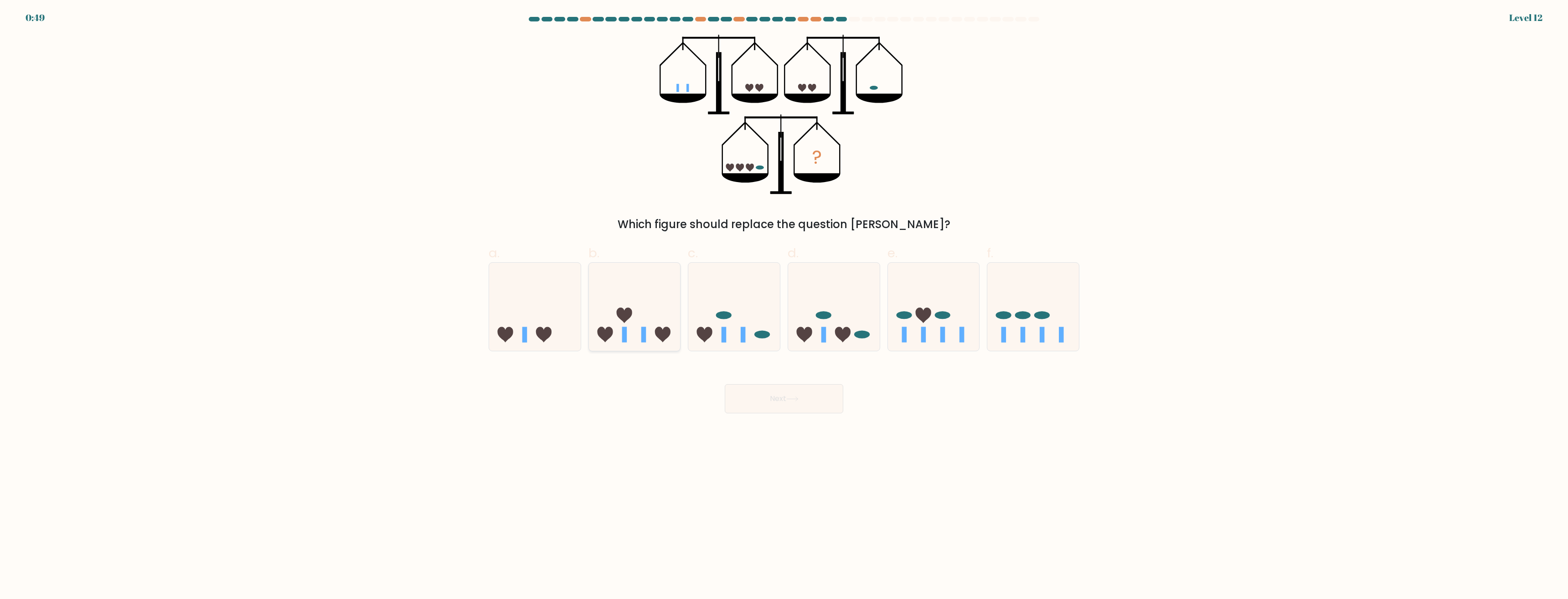
click at [636, 316] on icon at bounding box center [634, 307] width 91 height 76
click at [784, 305] on input "b." at bounding box center [784, 302] width 0 height 6
radio input "true"
click at [776, 396] on button "Next" at bounding box center [784, 398] width 118 height 29
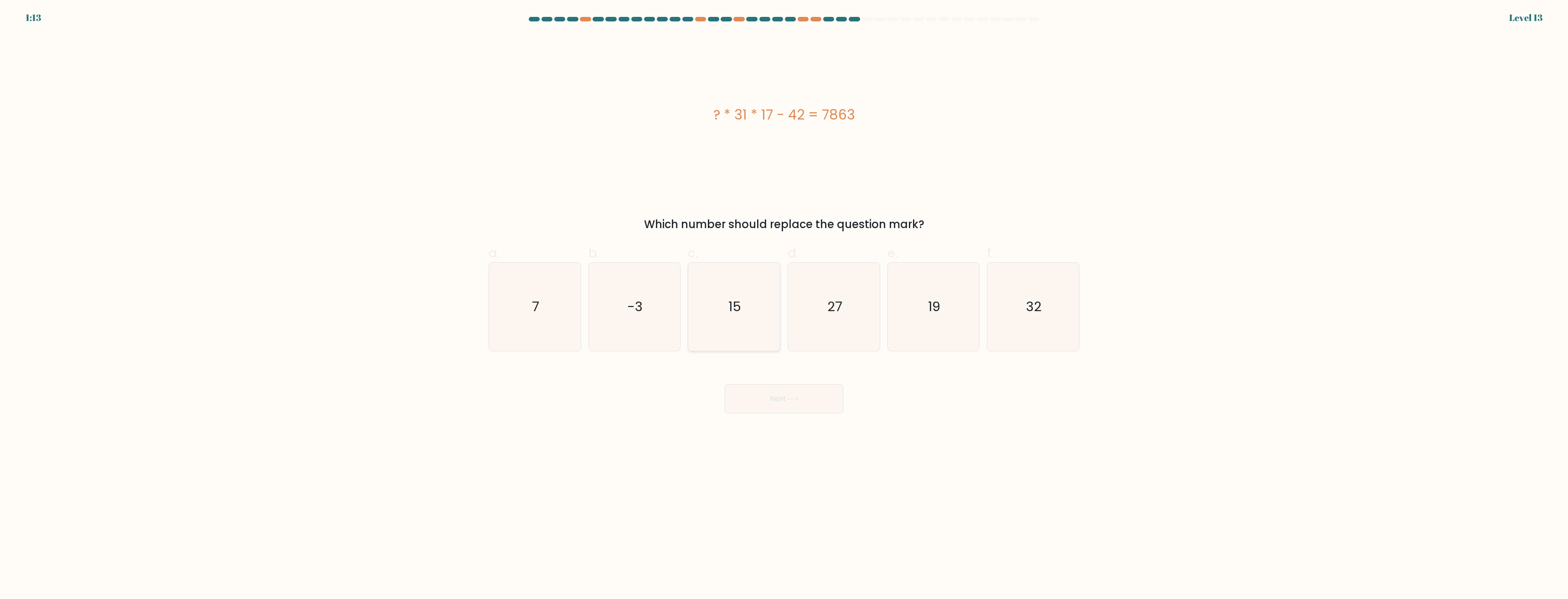
click at [717, 306] on icon "15" at bounding box center [734, 306] width 88 height 89
click at [784, 305] on input "c. 15" at bounding box center [784, 302] width 0 height 6
radio input "true"
click at [786, 401] on button "Next" at bounding box center [784, 398] width 118 height 29
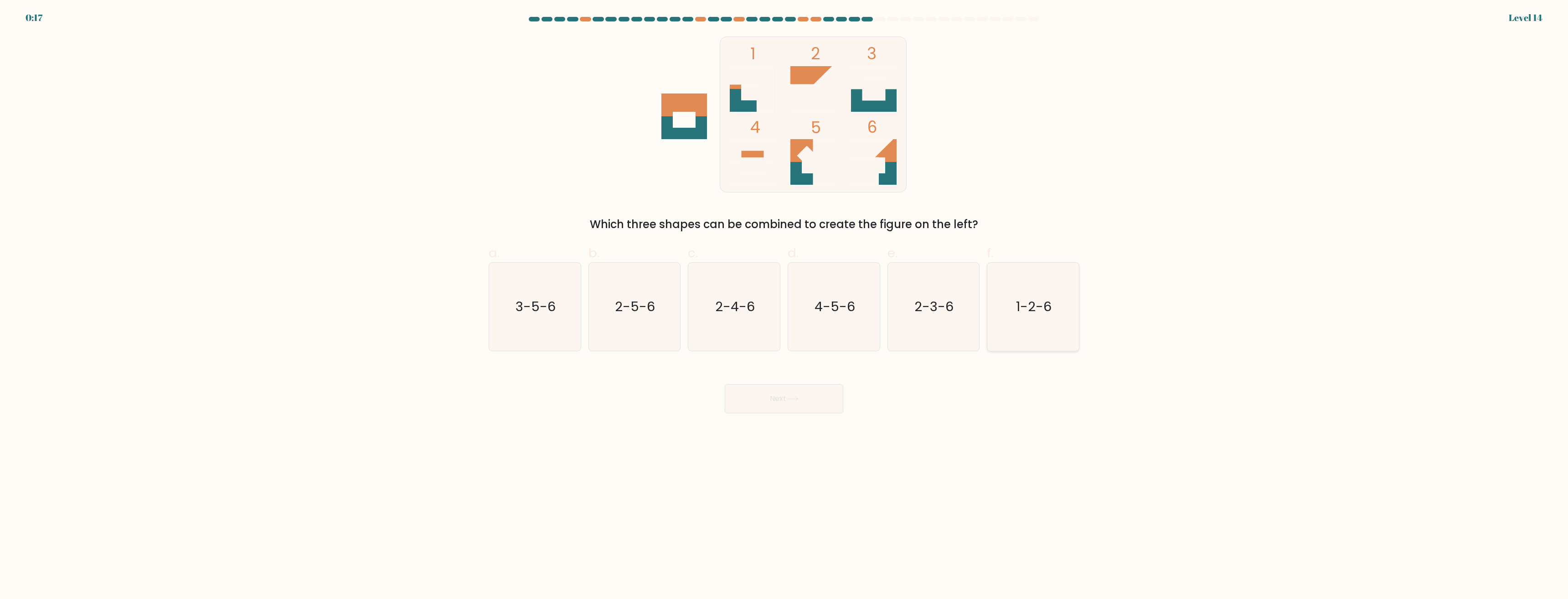
click at [1021, 302] on text "1-2-6" at bounding box center [1035, 306] width 36 height 18
click at [784, 302] on input "f. 1-2-6" at bounding box center [784, 302] width 0 height 6
radio input "true"
click at [809, 398] on button "Next" at bounding box center [784, 398] width 118 height 29
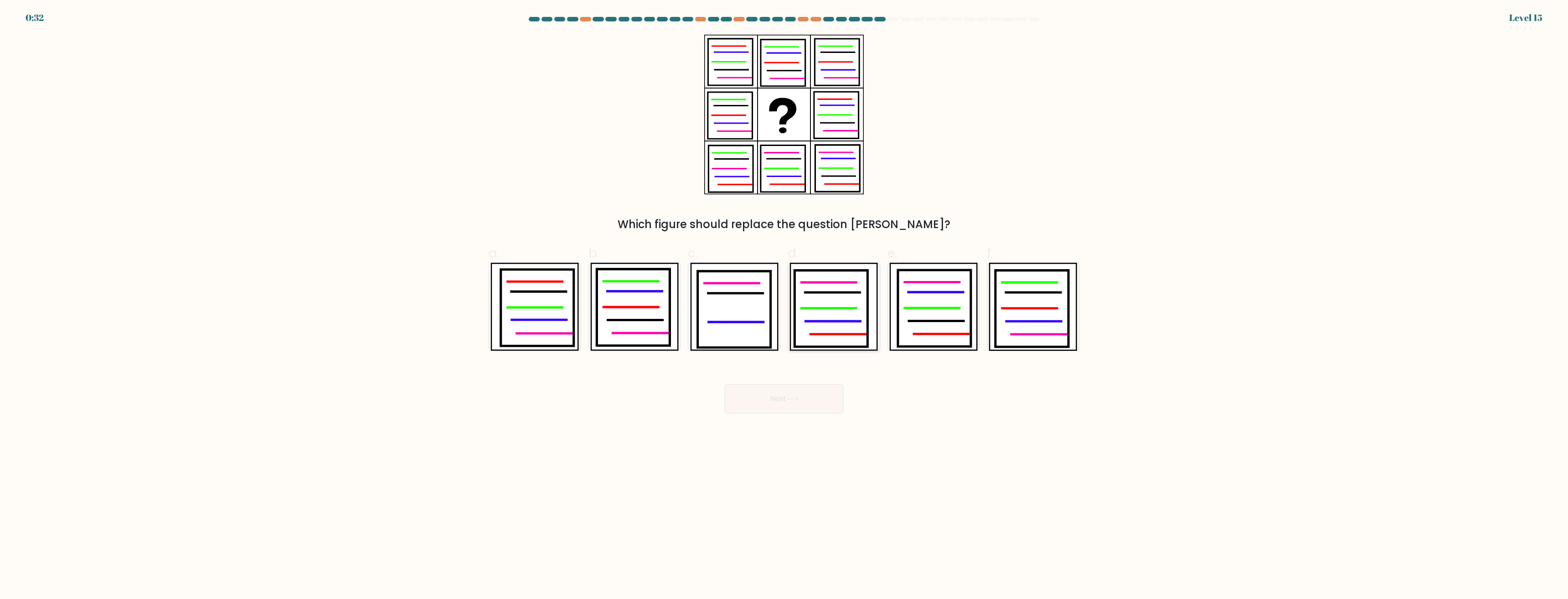
click at [837, 329] on icon at bounding box center [831, 308] width 73 height 77
click at [784, 305] on input "d." at bounding box center [784, 302] width 0 height 6
radio input "true"
click at [767, 388] on button "Next" at bounding box center [784, 398] width 118 height 29
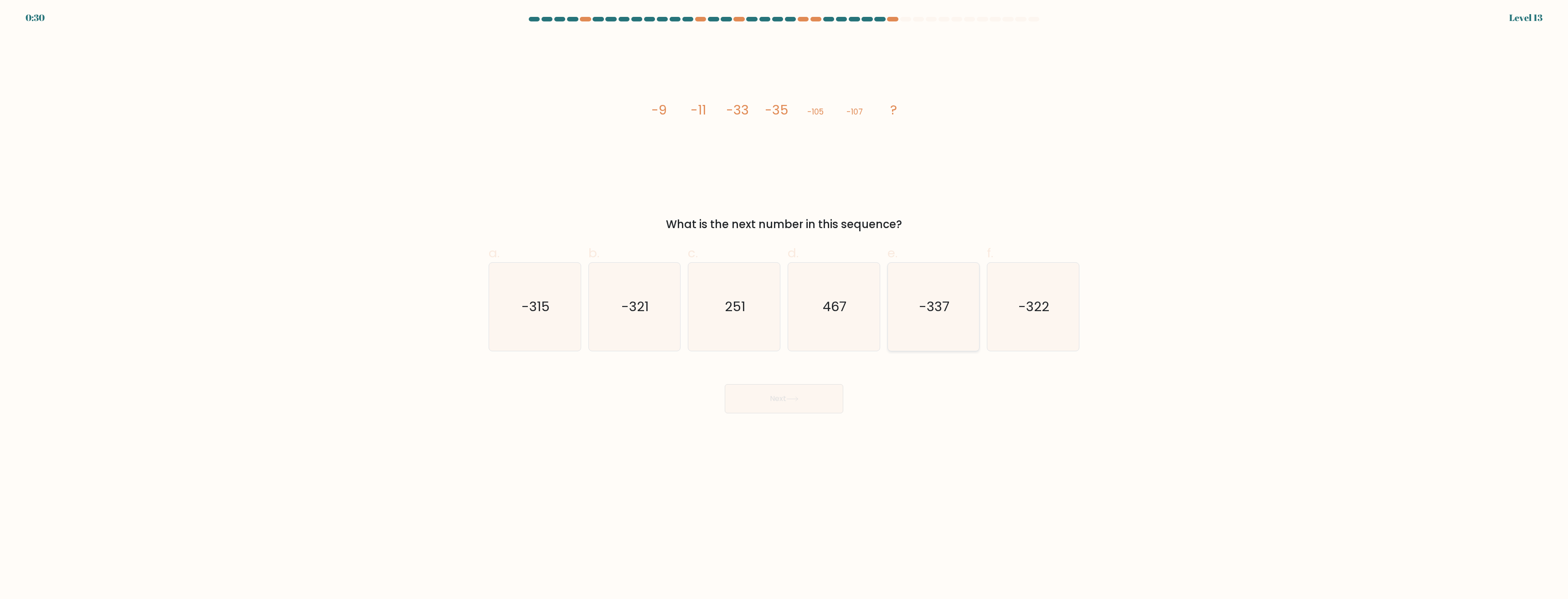
click at [946, 303] on text "-337" at bounding box center [934, 306] width 31 height 18
click at [784, 303] on input "e. -337" at bounding box center [784, 302] width 0 height 6
radio input "true"
click at [1027, 306] on text "-322" at bounding box center [1034, 306] width 31 height 18
click at [784, 305] on input "f. -322" at bounding box center [784, 302] width 0 height 6
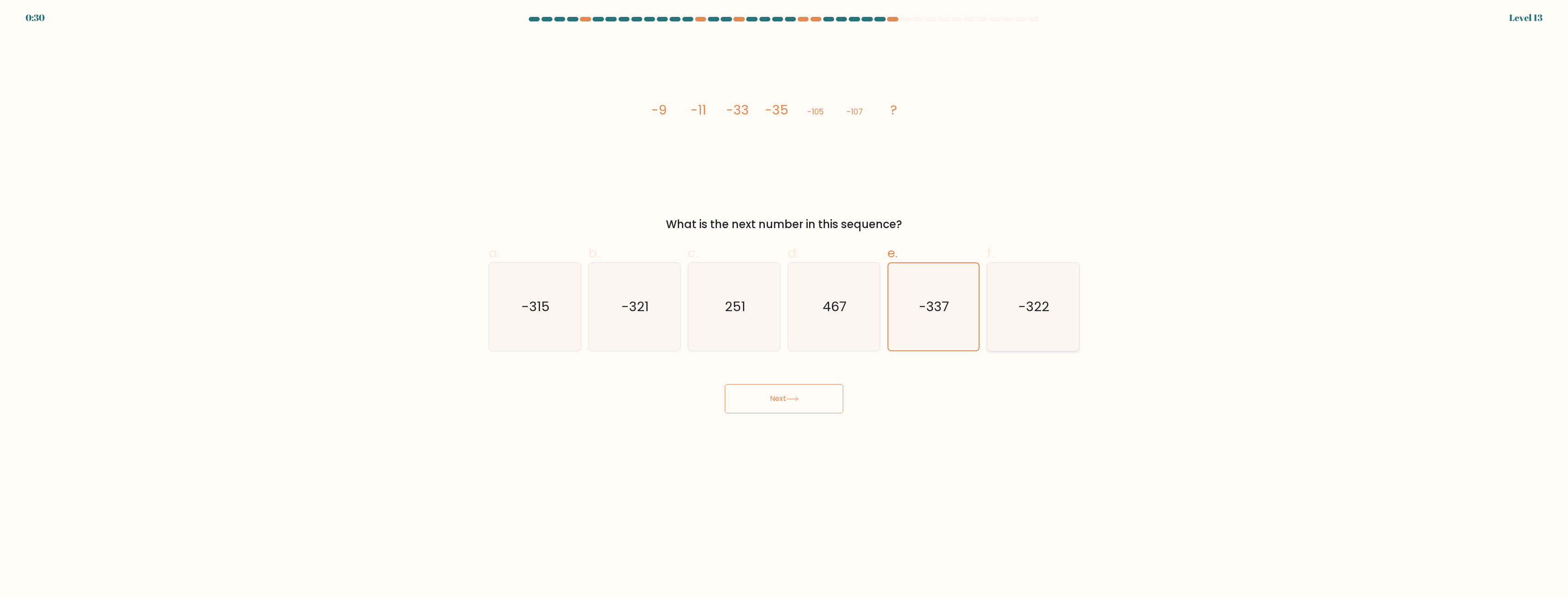
radio input "true"
click at [637, 323] on icon "-321" at bounding box center [634, 306] width 88 height 89
click at [784, 305] on input "b. -321" at bounding box center [784, 302] width 0 height 6
radio input "true"
click at [772, 398] on button "Next" at bounding box center [784, 398] width 118 height 29
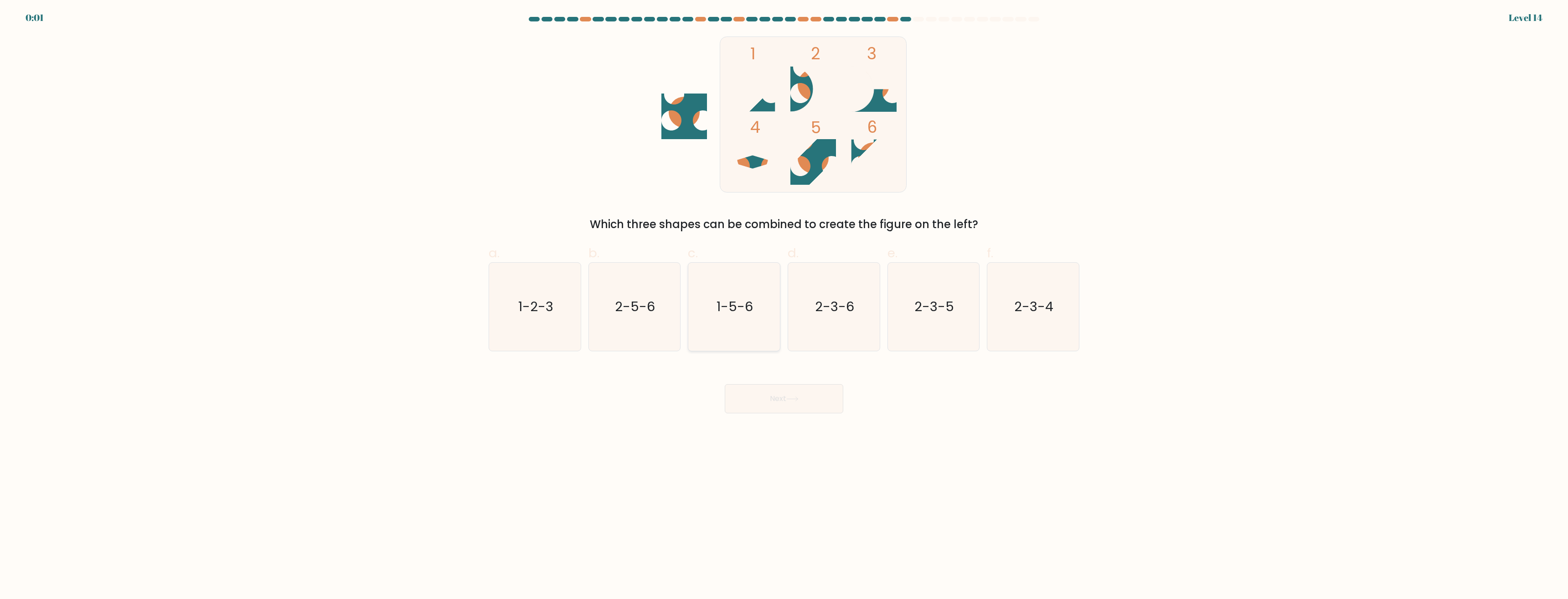
click at [746, 295] on icon "1-5-6" at bounding box center [734, 306] width 88 height 89
click at [784, 300] on input "c. 1-5-6" at bounding box center [784, 302] width 0 height 6
radio input "true"
drag, startPoint x: 752, startPoint y: 398, endPoint x: 767, endPoint y: 374, distance: 28.3
click at [754, 397] on button "Next" at bounding box center [784, 398] width 118 height 29
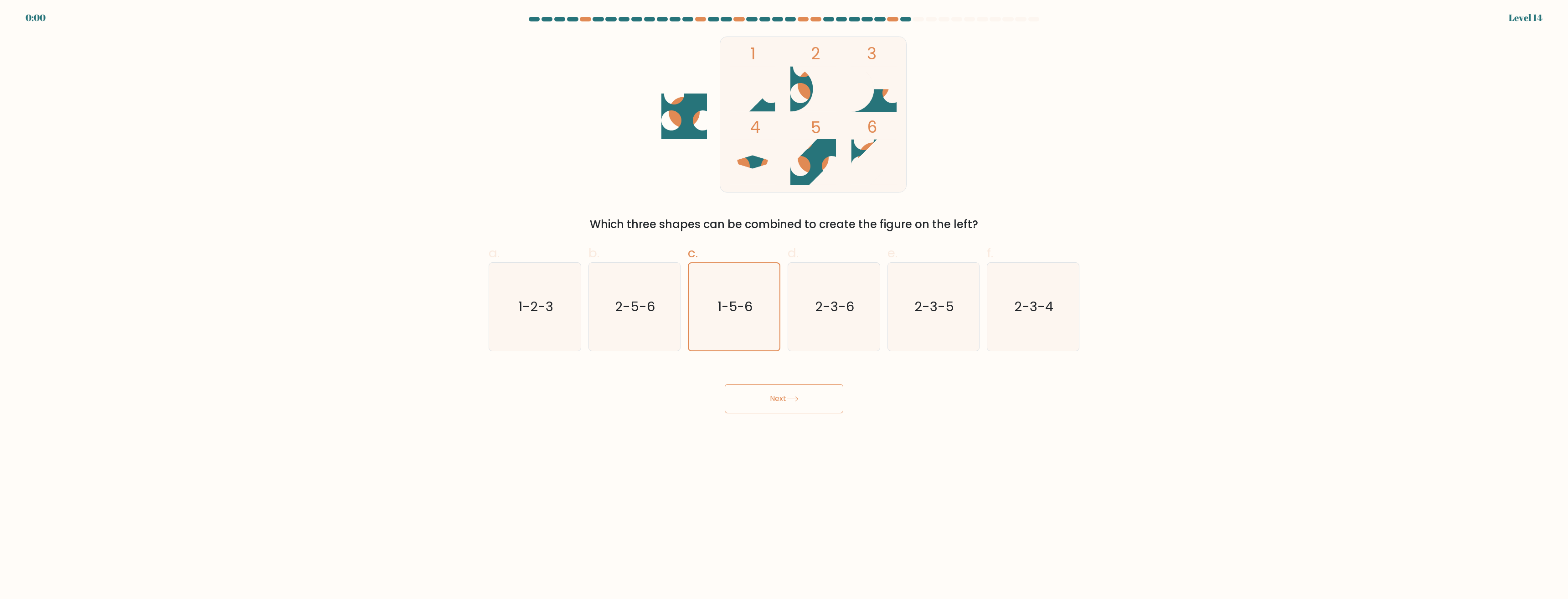
click at [767, 376] on div "Next" at bounding box center [784, 387] width 602 height 51
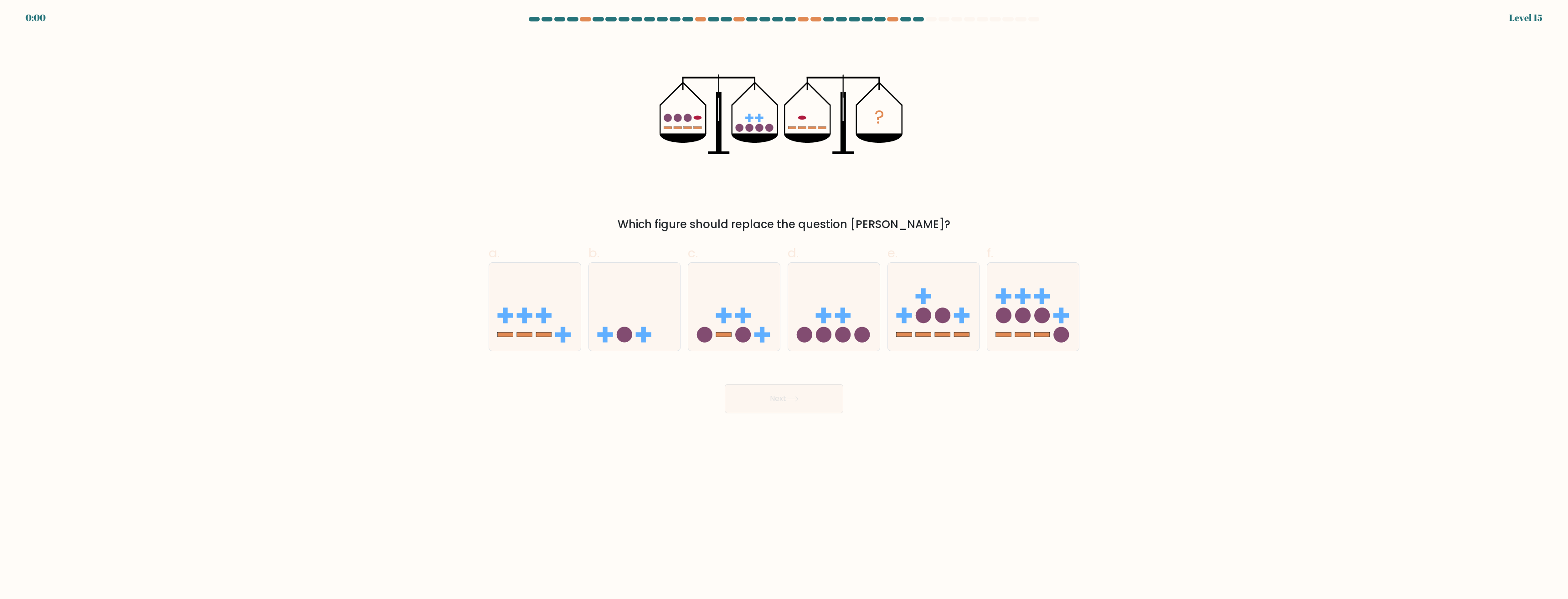
click at [763, 389] on button "Next" at bounding box center [784, 398] width 118 height 29
click at [919, 286] on icon at bounding box center [934, 307] width 91 height 76
click at [784, 300] on input "e." at bounding box center [784, 302] width 0 height 6
radio input "true"
click at [839, 396] on button "Next" at bounding box center [784, 398] width 118 height 29
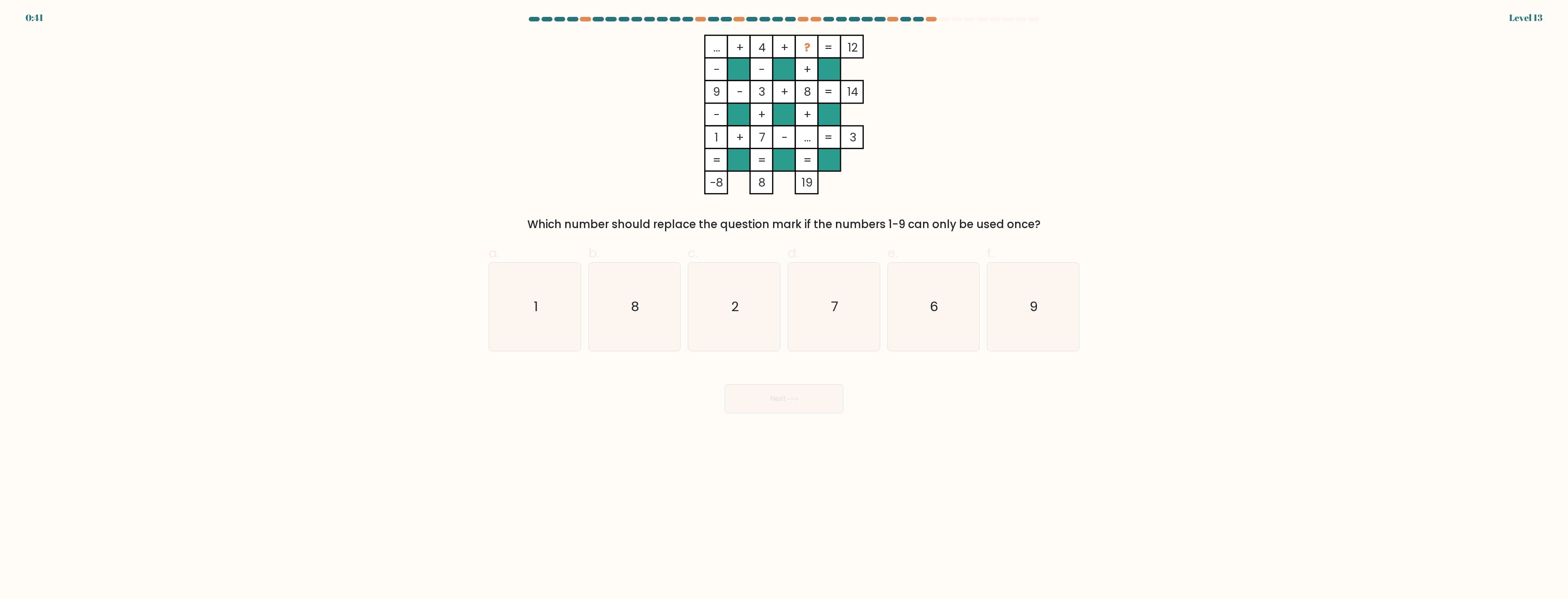
click at [804, 99] on tspan "8" at bounding box center [807, 92] width 7 height 16
click at [648, 305] on icon "8" at bounding box center [634, 306] width 88 height 89
click at [784, 305] on input "b. 8" at bounding box center [784, 302] width 0 height 6
radio input "true"
click at [841, 325] on icon "7" at bounding box center [834, 306] width 88 height 89
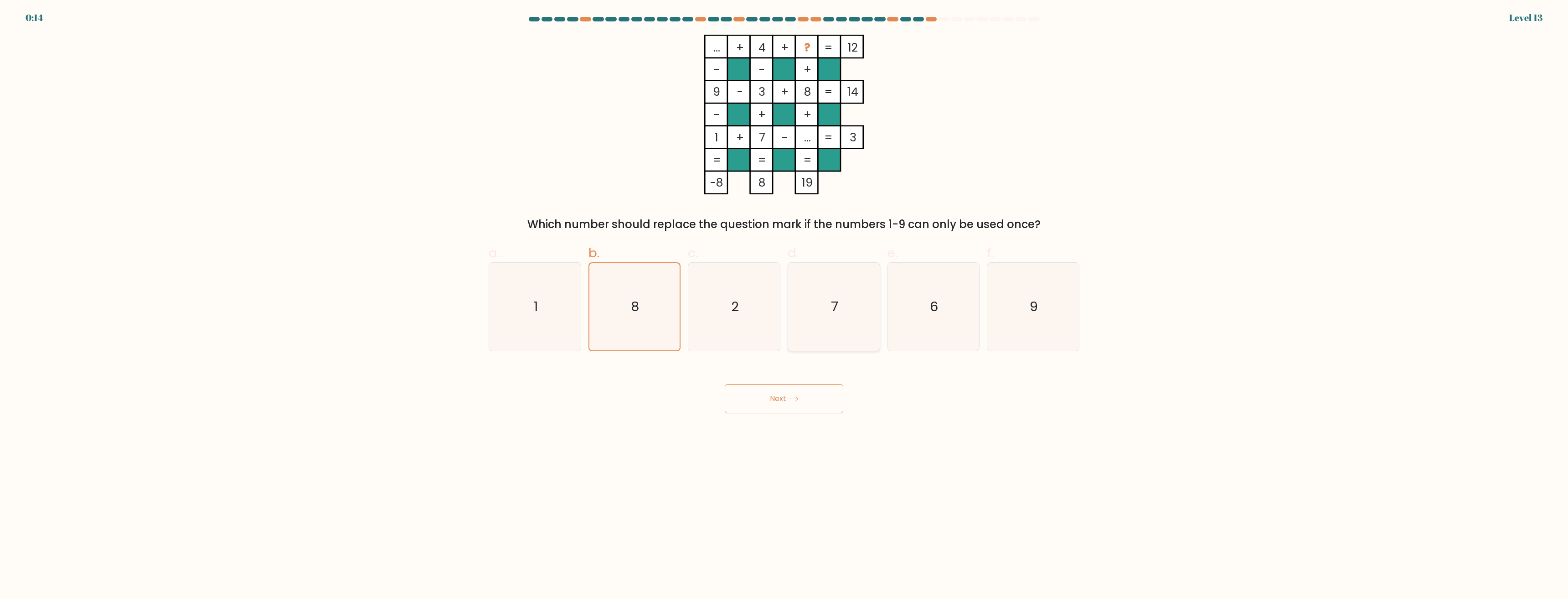
click at [784, 305] on input "d. 7" at bounding box center [784, 302] width 0 height 6
radio input "true"
click at [792, 404] on button "Next" at bounding box center [784, 398] width 118 height 29
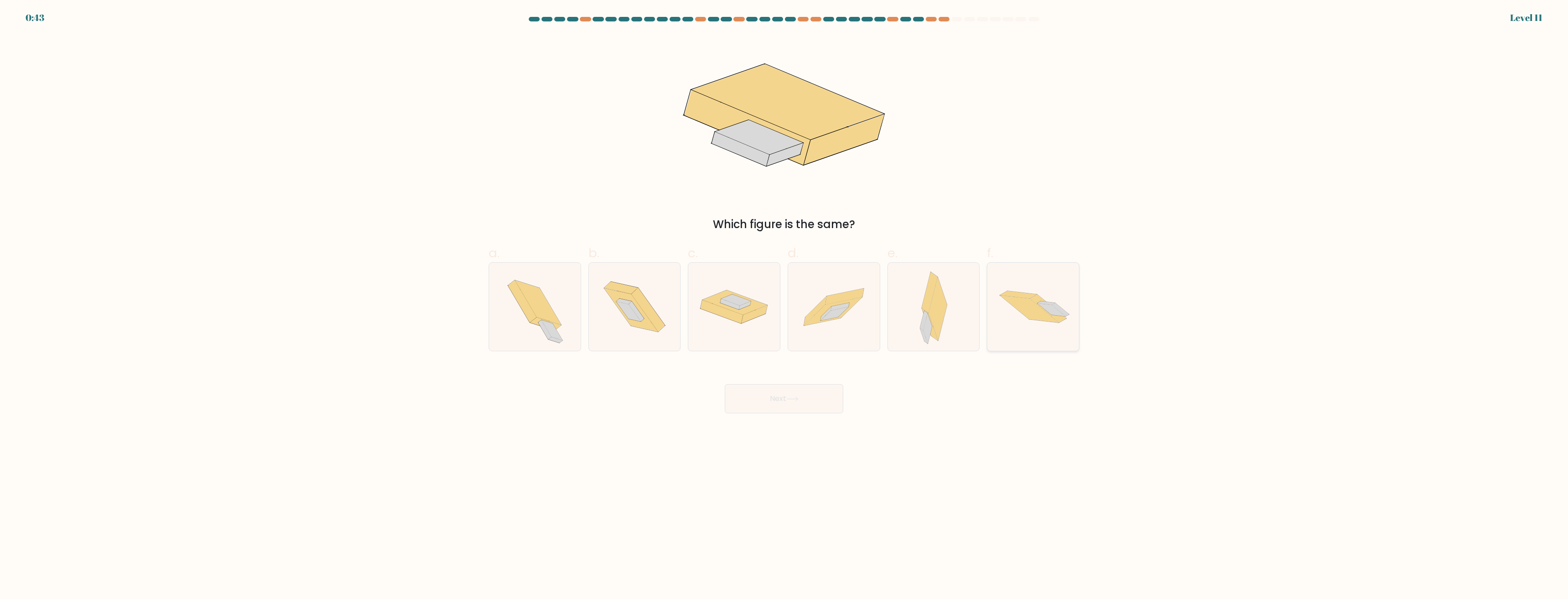
click at [1057, 329] on icon at bounding box center [1033, 306] width 91 height 62
click at [784, 305] on input "f." at bounding box center [784, 302] width 0 height 6
radio input "true"
click at [930, 324] on icon at bounding box center [928, 328] width 9 height 31
click at [784, 305] on input "e." at bounding box center [784, 302] width 0 height 6
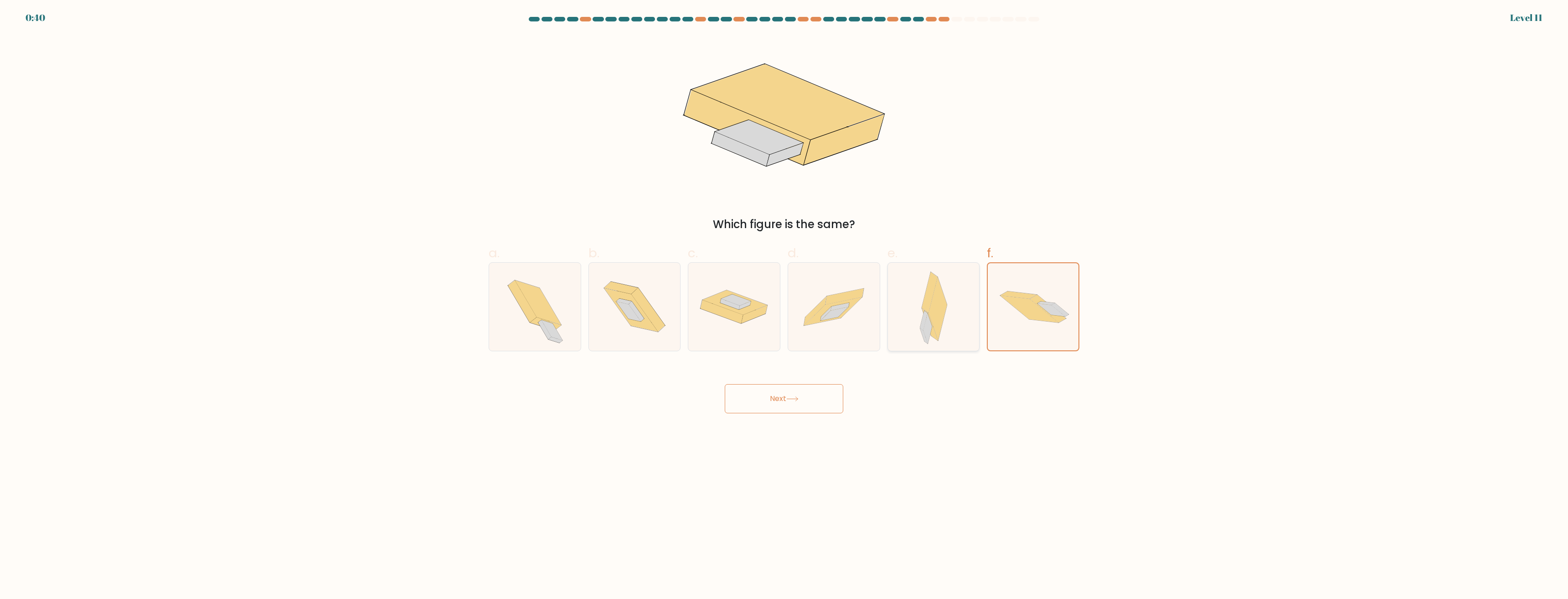
radio input "true"
click at [803, 398] on button "Next" at bounding box center [784, 398] width 118 height 29
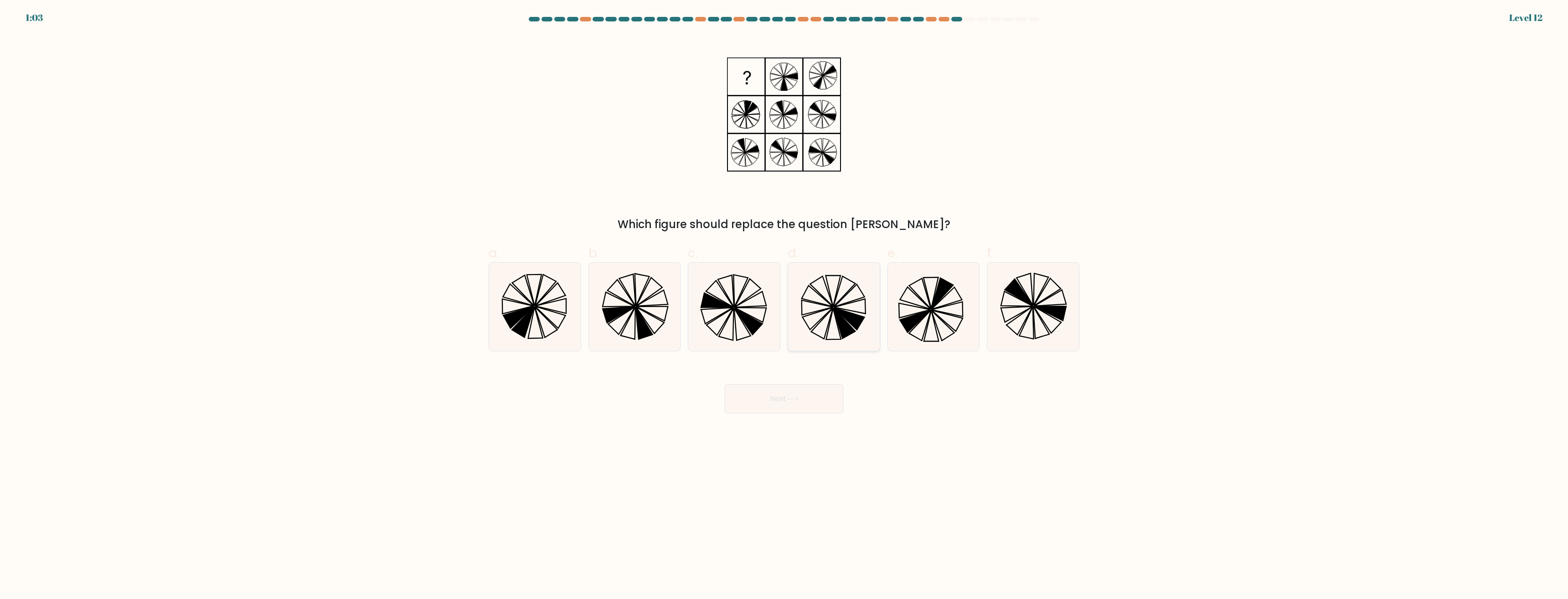
click at [841, 334] on icon at bounding box center [844, 323] width 22 height 31
click at [784, 305] on input "d." at bounding box center [784, 302] width 0 height 6
radio input "true"
click at [804, 404] on button "Next" at bounding box center [784, 398] width 118 height 29
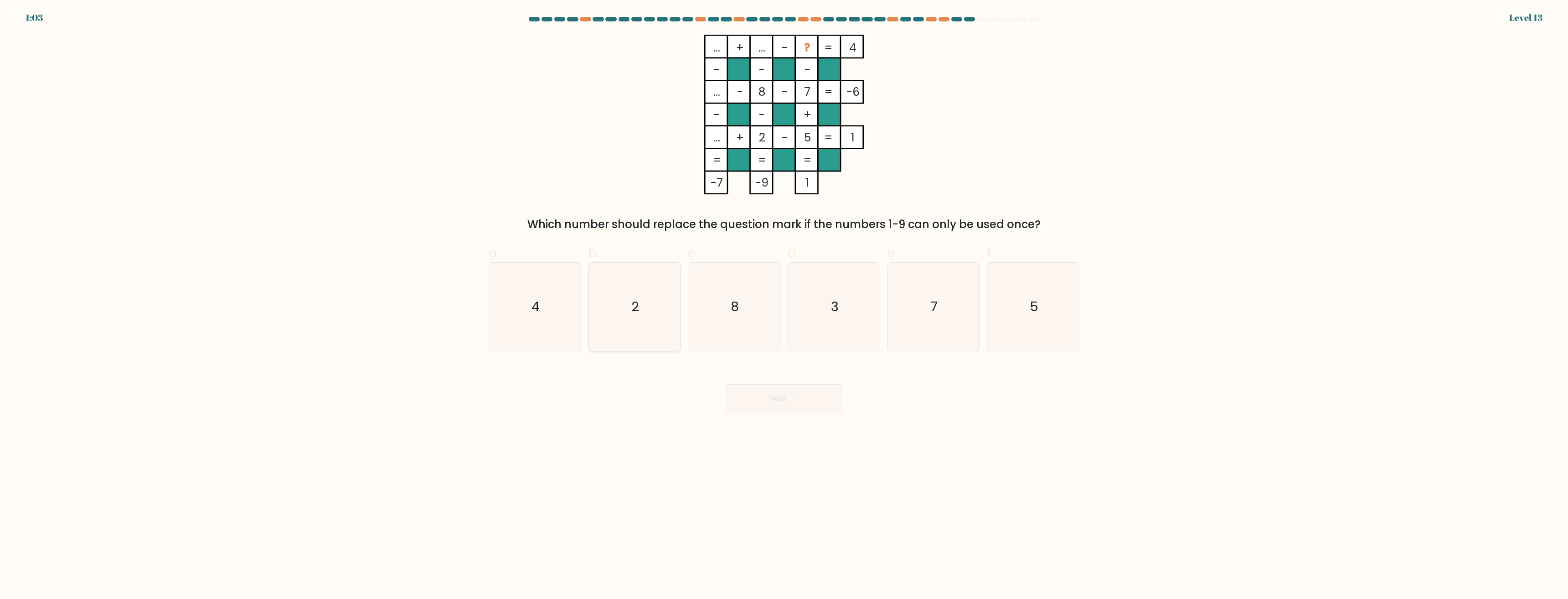
click at [649, 277] on icon "2" at bounding box center [634, 306] width 88 height 89
click at [784, 300] on input "b. 2" at bounding box center [784, 302] width 0 height 6
radio input "true"
click at [758, 390] on button "Next" at bounding box center [784, 398] width 118 height 29
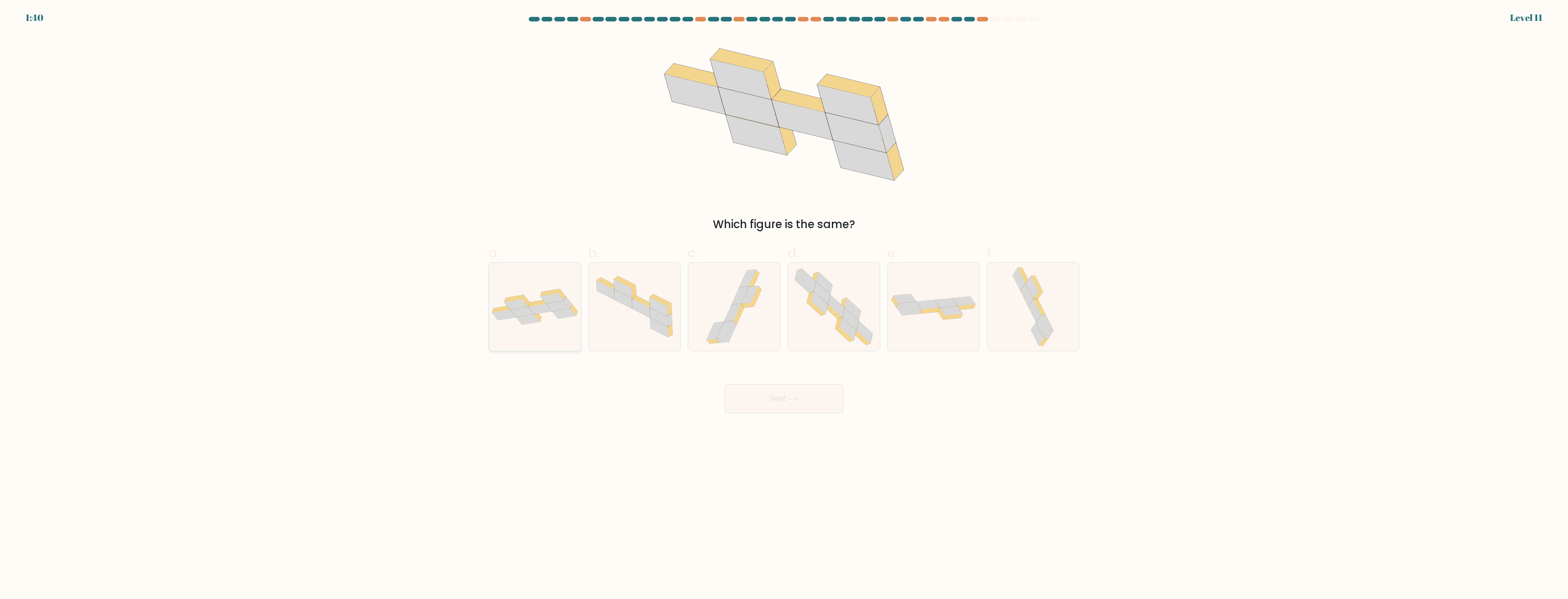
click at [563, 319] on icon at bounding box center [535, 306] width 91 height 36
click at [784, 305] on input "a." at bounding box center [784, 302] width 0 height 6
radio input "true"
click at [795, 390] on button "Next" at bounding box center [784, 398] width 118 height 29
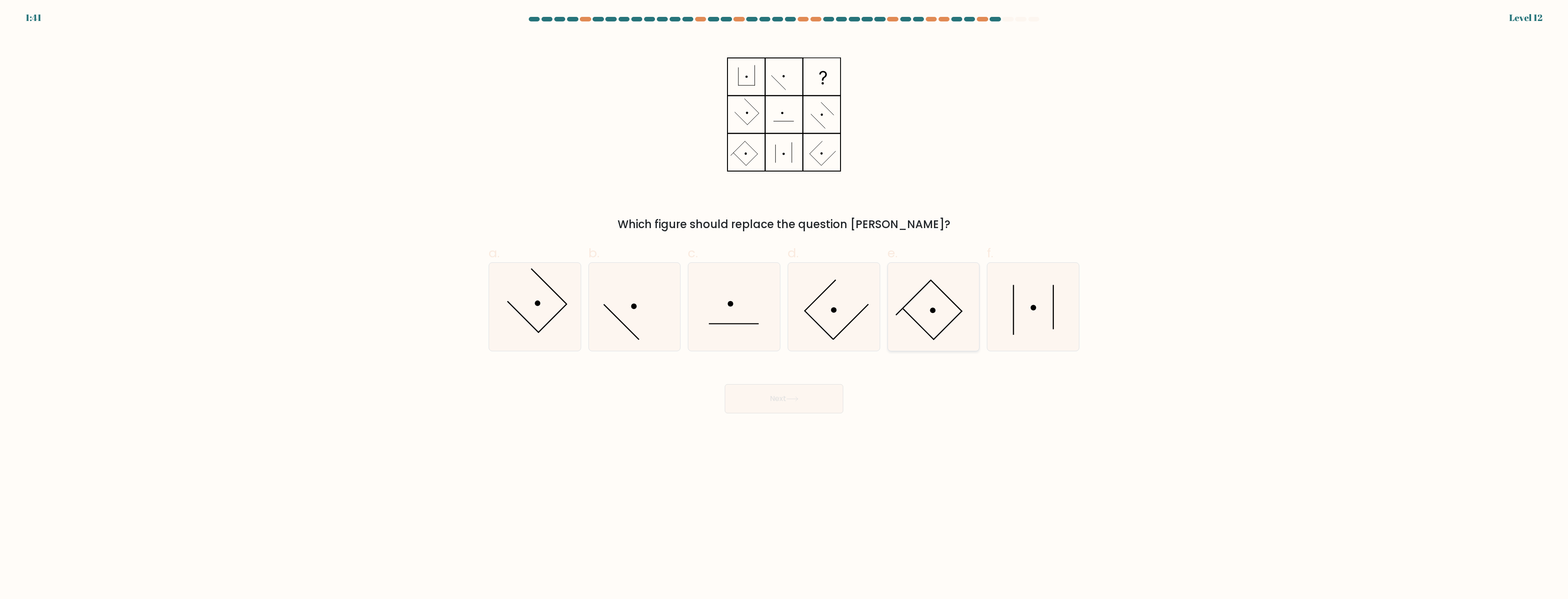
click at [924, 295] on icon at bounding box center [934, 306] width 88 height 89
click at [784, 300] on input "e." at bounding box center [784, 302] width 0 height 6
radio input "true"
click at [813, 400] on button "Next" at bounding box center [784, 398] width 118 height 29
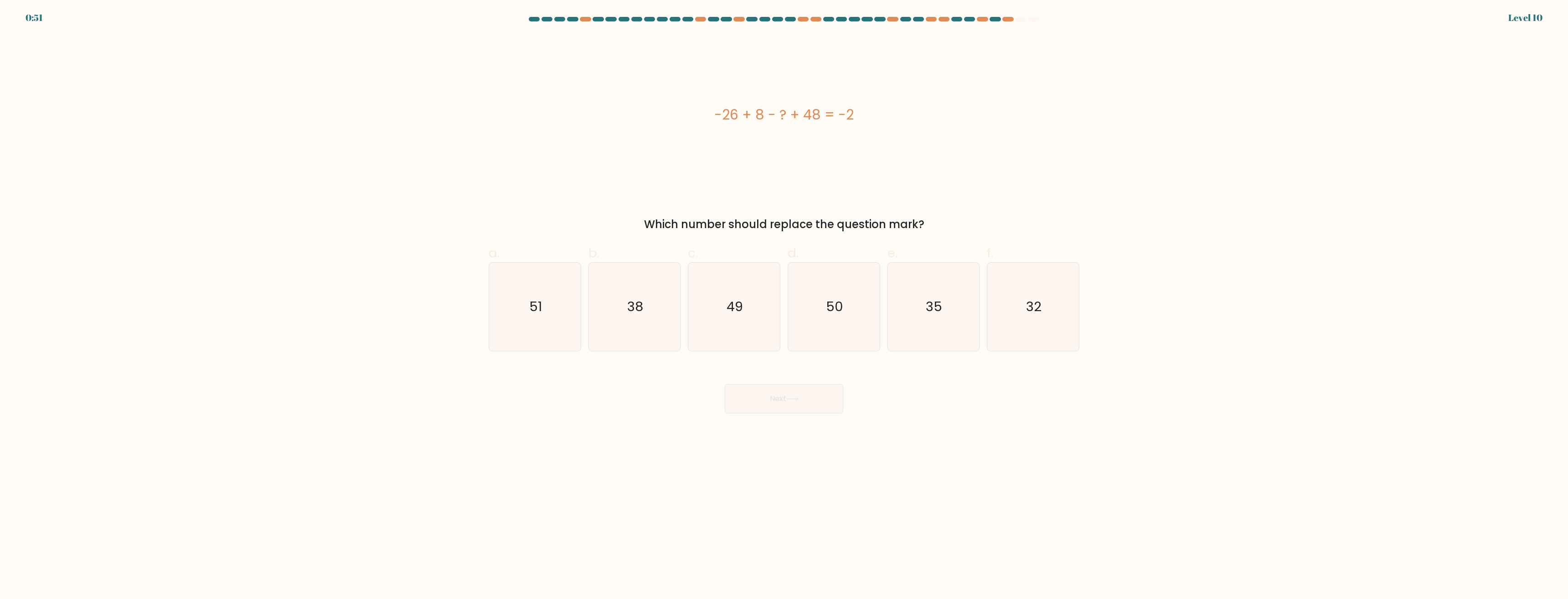
click at [680, 158] on div "-26 + 8 - ? + 48 = -2" at bounding box center [784, 114] width 591 height 159
click at [1026, 294] on icon "32" at bounding box center [1033, 306] width 88 height 89
click at [784, 300] on input "f. 32" at bounding box center [784, 302] width 0 height 6
radio input "true"
click at [815, 391] on button "Next" at bounding box center [784, 398] width 118 height 29
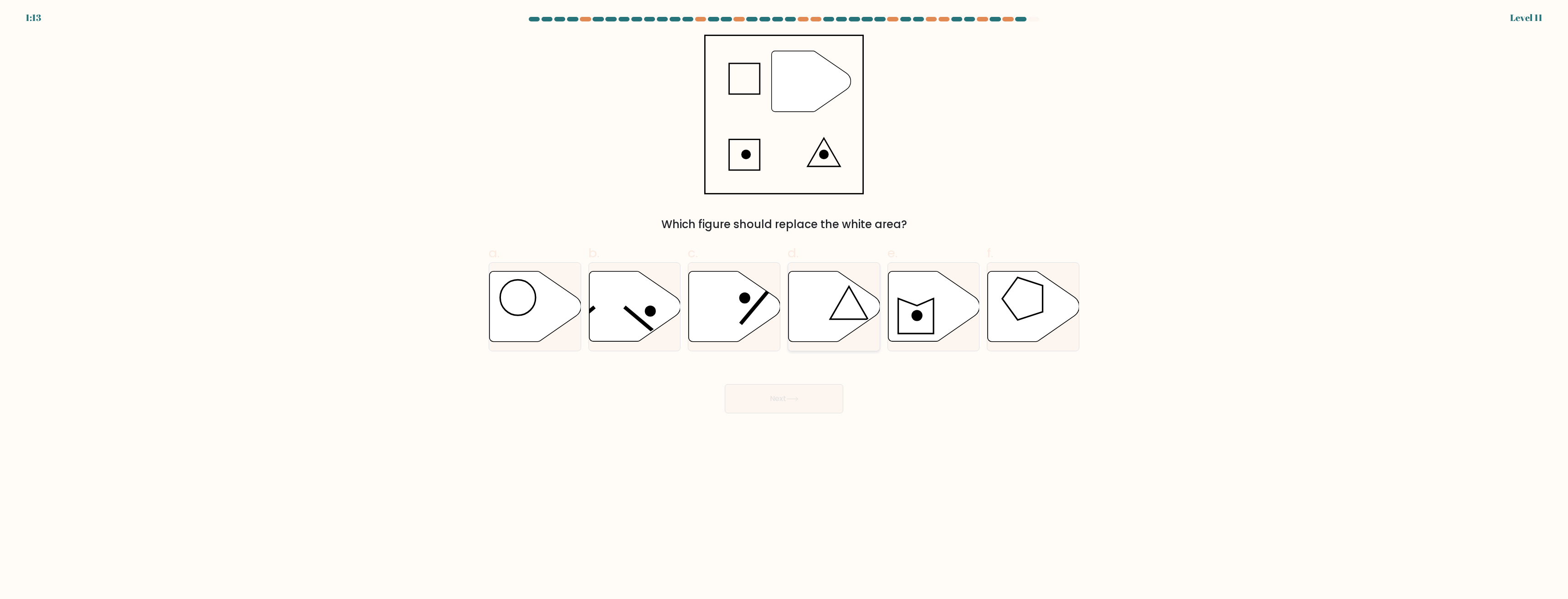
click at [830, 288] on icon at bounding box center [834, 306] width 91 height 71
click at [784, 300] on input "d." at bounding box center [784, 302] width 0 height 6
radio input "true"
click at [814, 391] on button "Next" at bounding box center [784, 398] width 118 height 29
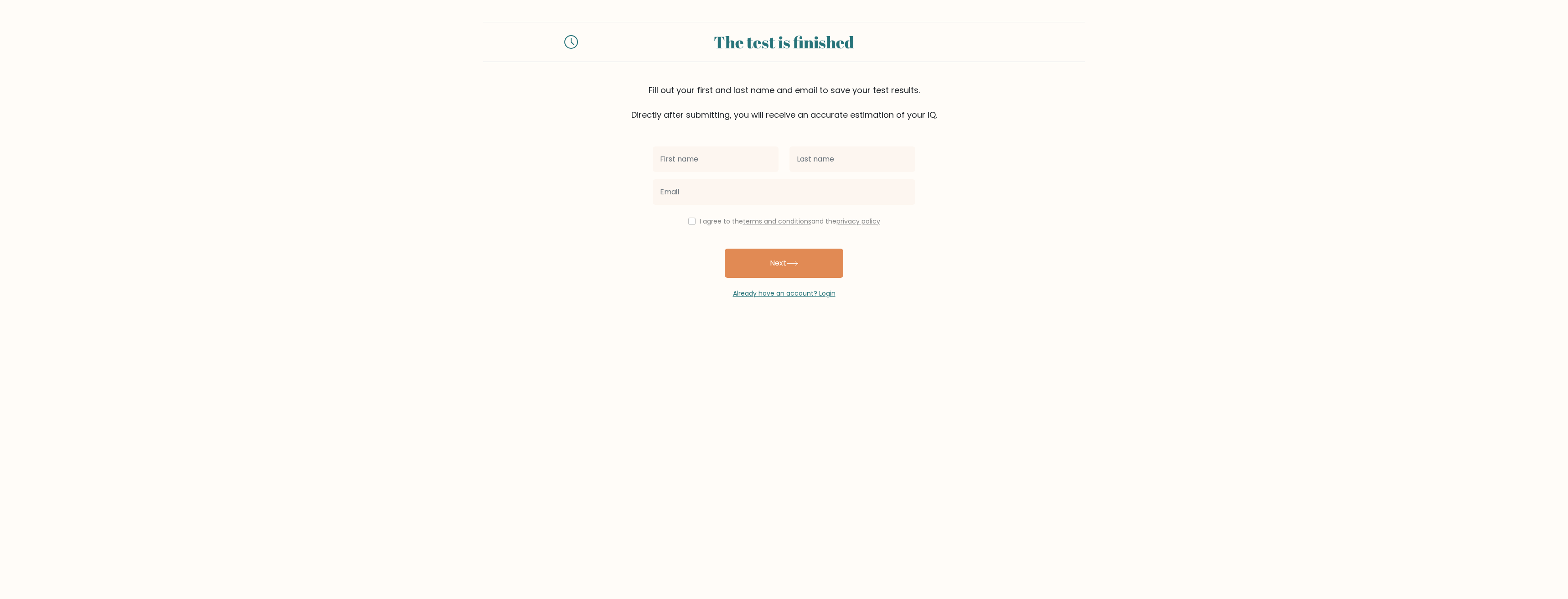
click at [743, 161] on input "text" at bounding box center [716, 159] width 126 height 26
type input "[PERSON_NAME]"
click at [811, 165] on input "text" at bounding box center [852, 159] width 126 height 26
type input "[PERSON_NAME]"
click at [772, 198] on input "email" at bounding box center [784, 192] width 262 height 26
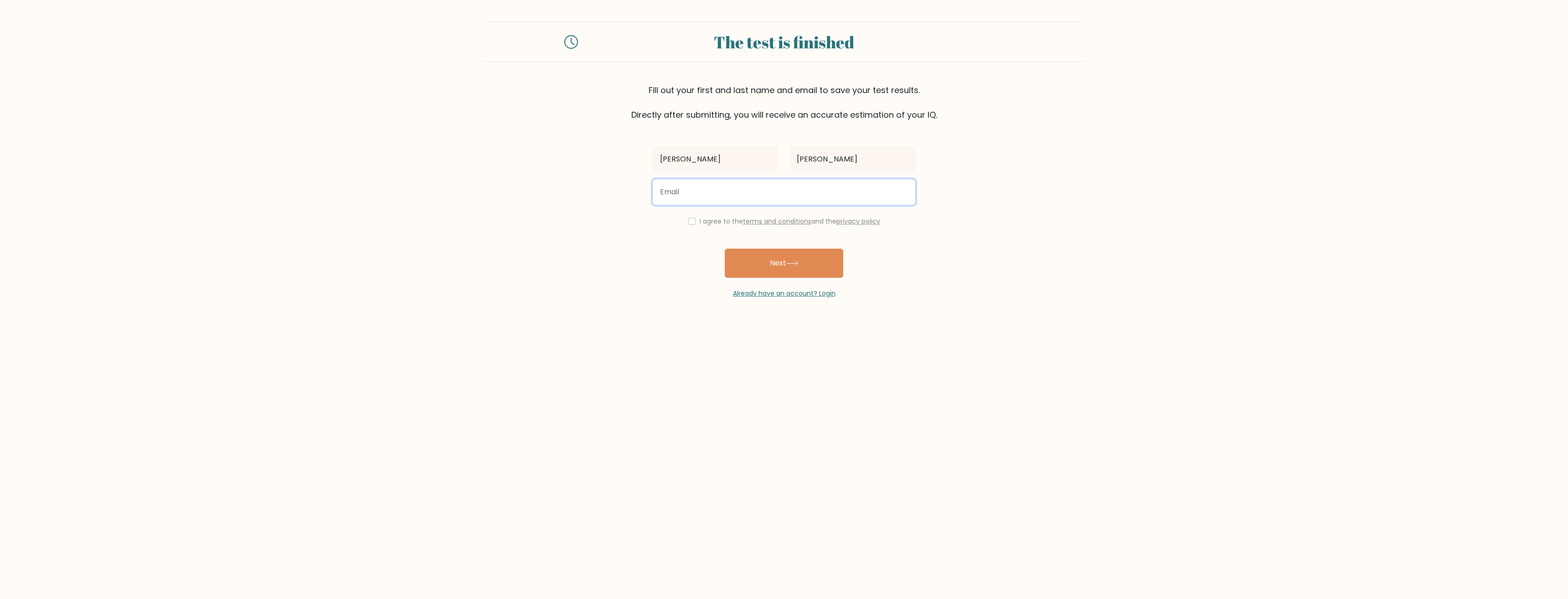
type input "alextrod1111@gmail.com"
click at [692, 224] on input "checkbox" at bounding box center [691, 221] width 7 height 7
checkbox input "true"
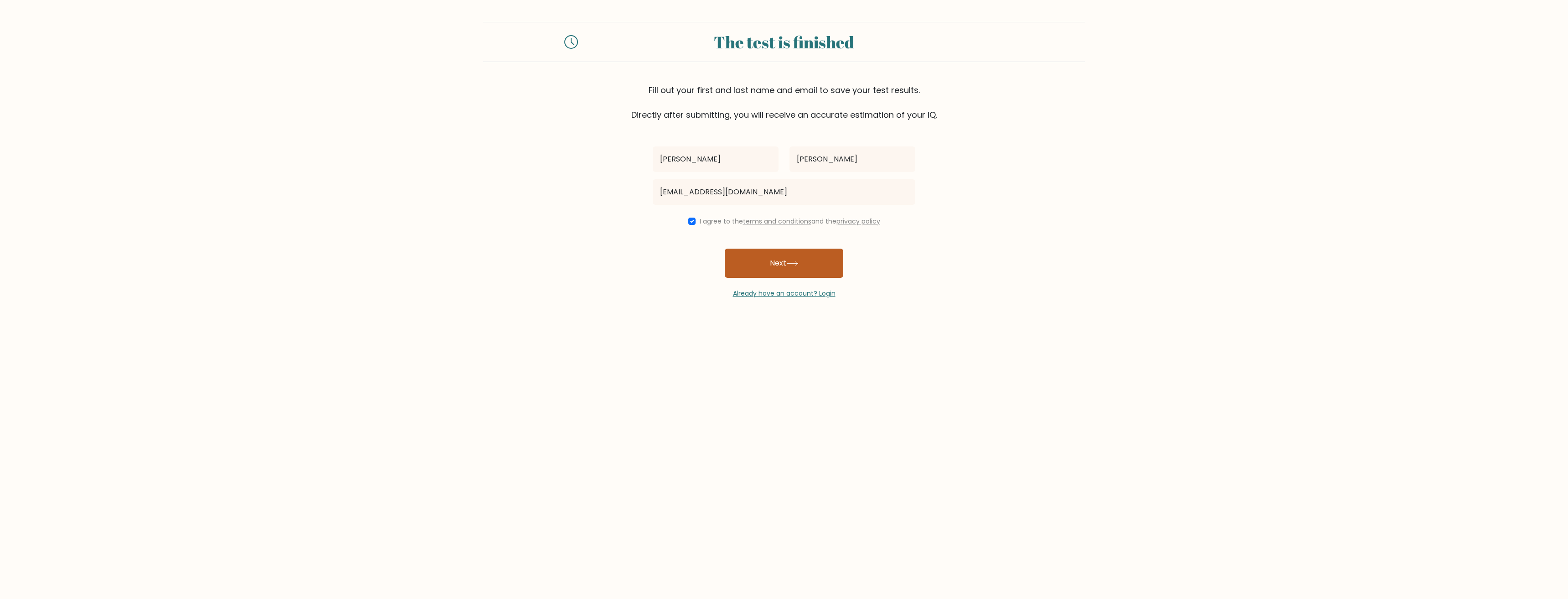
click at [789, 262] on icon at bounding box center [792, 263] width 12 height 5
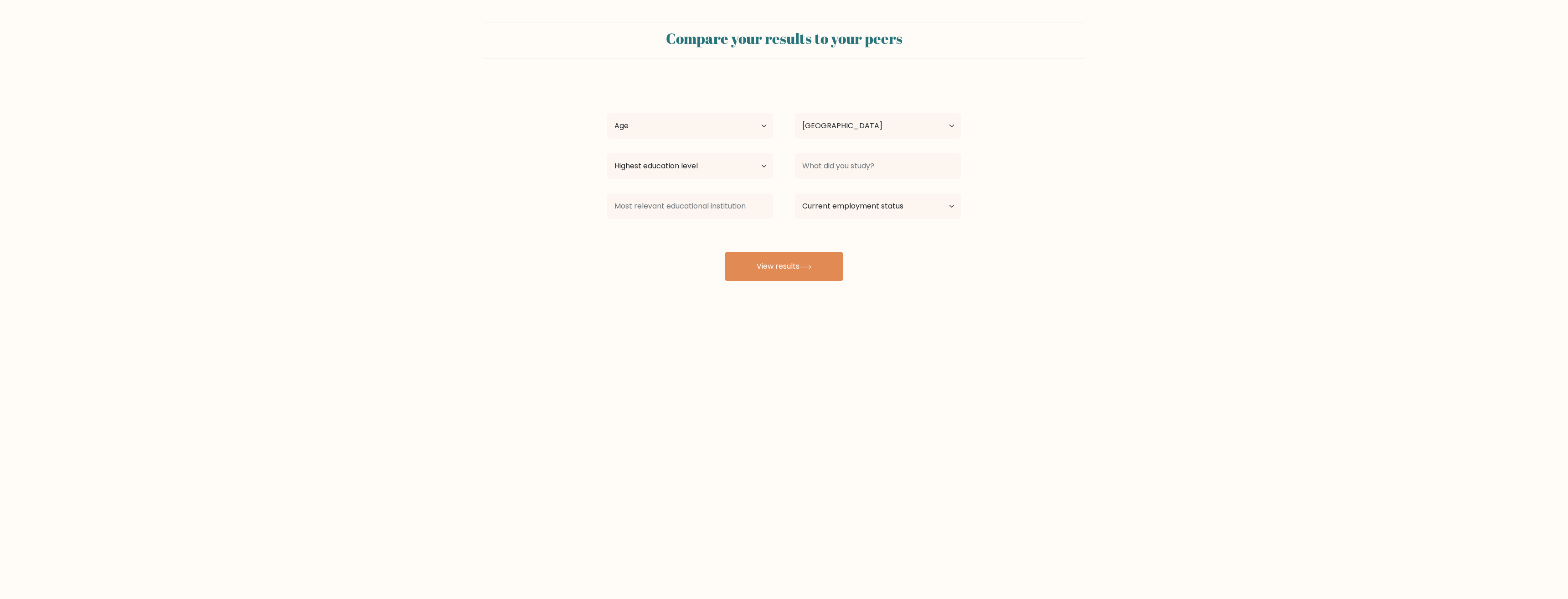
select select "US"
click at [699, 120] on select "Age Under [DEMOGRAPHIC_DATA] [DEMOGRAPHIC_DATA] [DEMOGRAPHIC_DATA] [DEMOGRAPHIC…" at bounding box center [690, 126] width 166 height 26
select select "18_24"
click at [608, 113] on select "Age Under [DEMOGRAPHIC_DATA] [DEMOGRAPHIC_DATA] [DEMOGRAPHIC_DATA] [DEMOGRAPHIC…" at bounding box center [690, 126] width 166 height 26
click at [827, 122] on select "Country [GEOGRAPHIC_DATA] [GEOGRAPHIC_DATA] [GEOGRAPHIC_DATA] [US_STATE] [GEOGR…" at bounding box center [878, 126] width 166 height 26
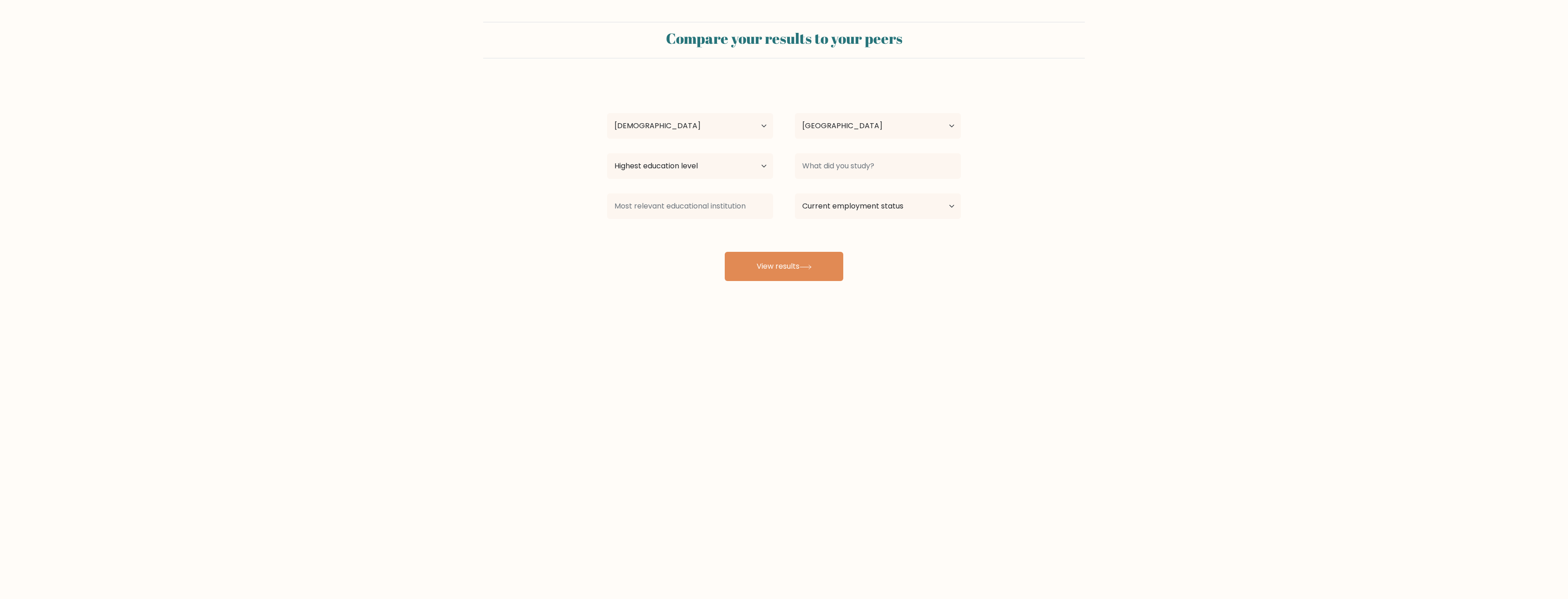
click at [754, 95] on div "[PERSON_NAME] Age Under [DEMOGRAPHIC_DATA] [DEMOGRAPHIC_DATA] [DEMOGRAPHIC_DATA…" at bounding box center [784, 181] width 365 height 201
click at [685, 163] on select "Highest education level No schooling Primary Lower Secondary Upper Secondary Oc…" at bounding box center [690, 166] width 166 height 26
select select "upper_secondary"
click at [608, 153] on select "Highest education level No schooling Primary Lower Secondary Upper Secondary Oc…" at bounding box center [690, 166] width 166 height 26
click at [859, 164] on input at bounding box center [878, 166] width 166 height 26
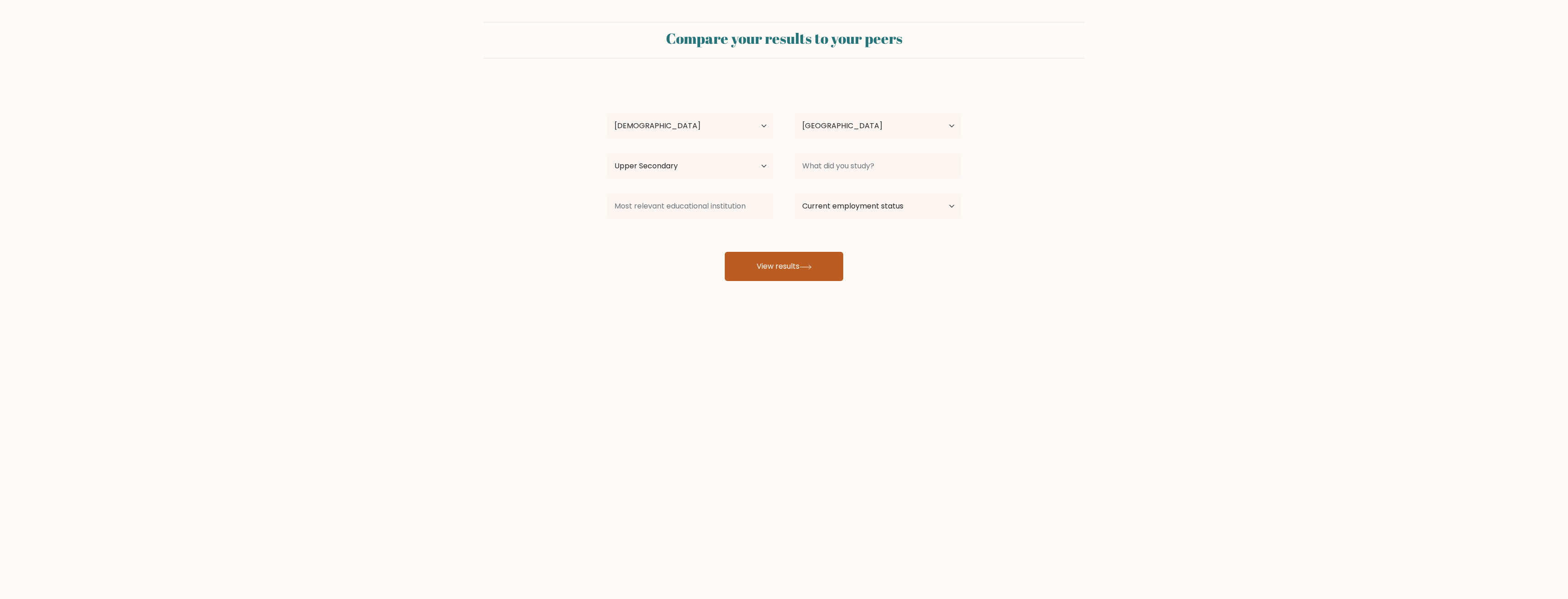
click at [800, 275] on button "View results" at bounding box center [784, 266] width 118 height 29
type input "CS"
click at [810, 257] on button "View results" at bounding box center [784, 266] width 118 height 29
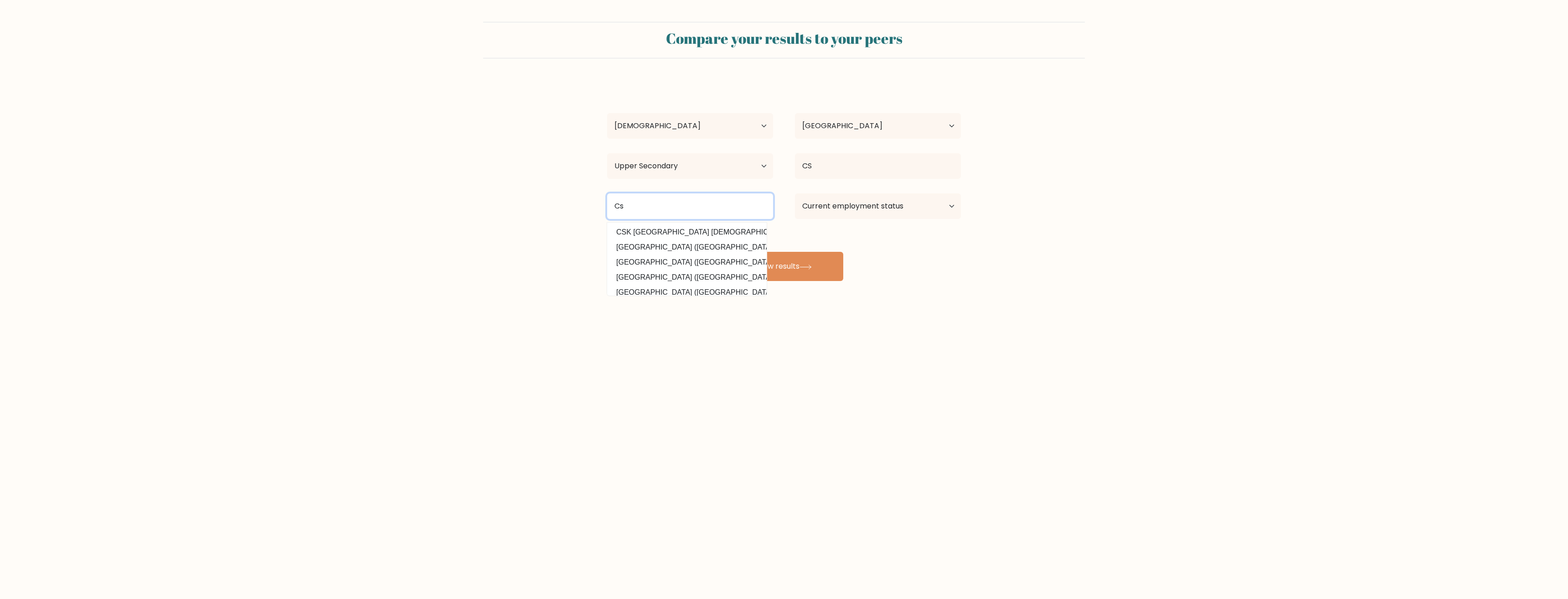
click at [714, 216] on input "Cs" at bounding box center [690, 206] width 166 height 26
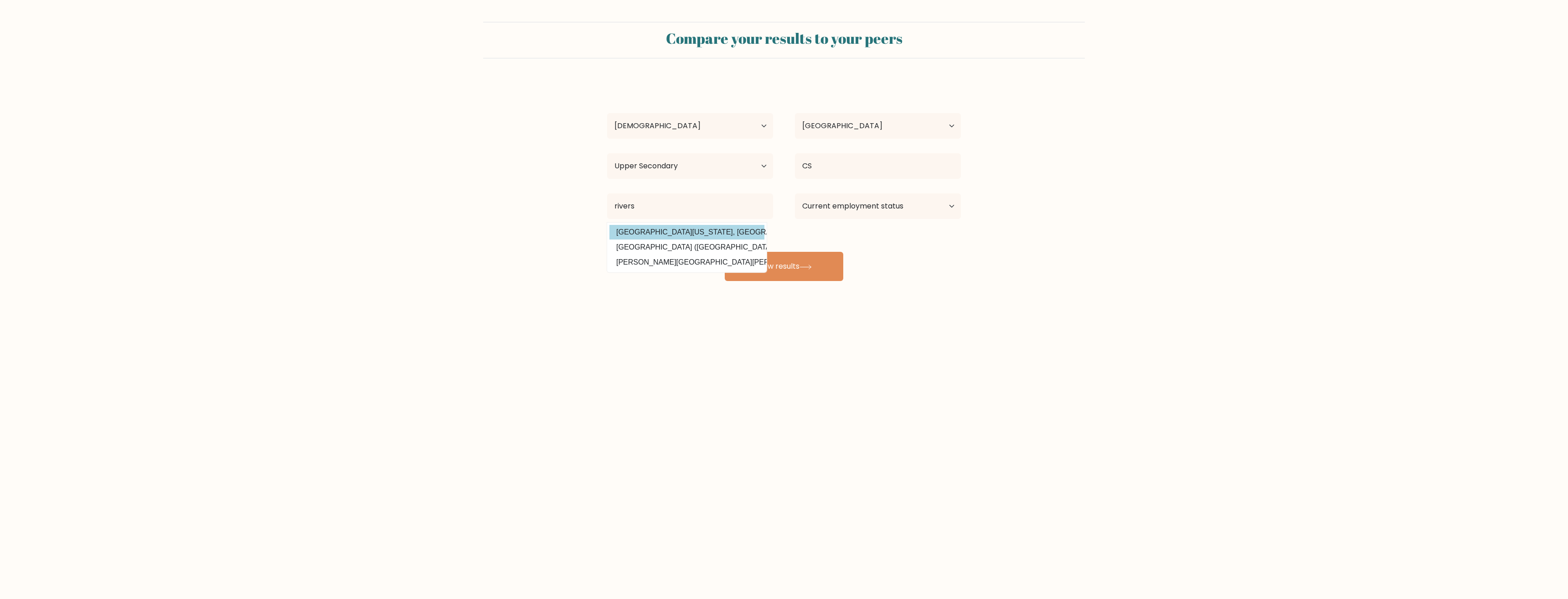
click at [712, 227] on option "University of California, Riverside (United States)" at bounding box center [687, 232] width 155 height 15
type input "[GEOGRAPHIC_DATA][US_STATE], [GEOGRAPHIC_DATA]"
click at [864, 209] on select "Current employment status Employed Student Retired Other / prefer not to answer" at bounding box center [878, 206] width 166 height 26
click at [795, 193] on select "Current employment status Employed Student Retired Other / prefer not to answer" at bounding box center [878, 206] width 166 height 26
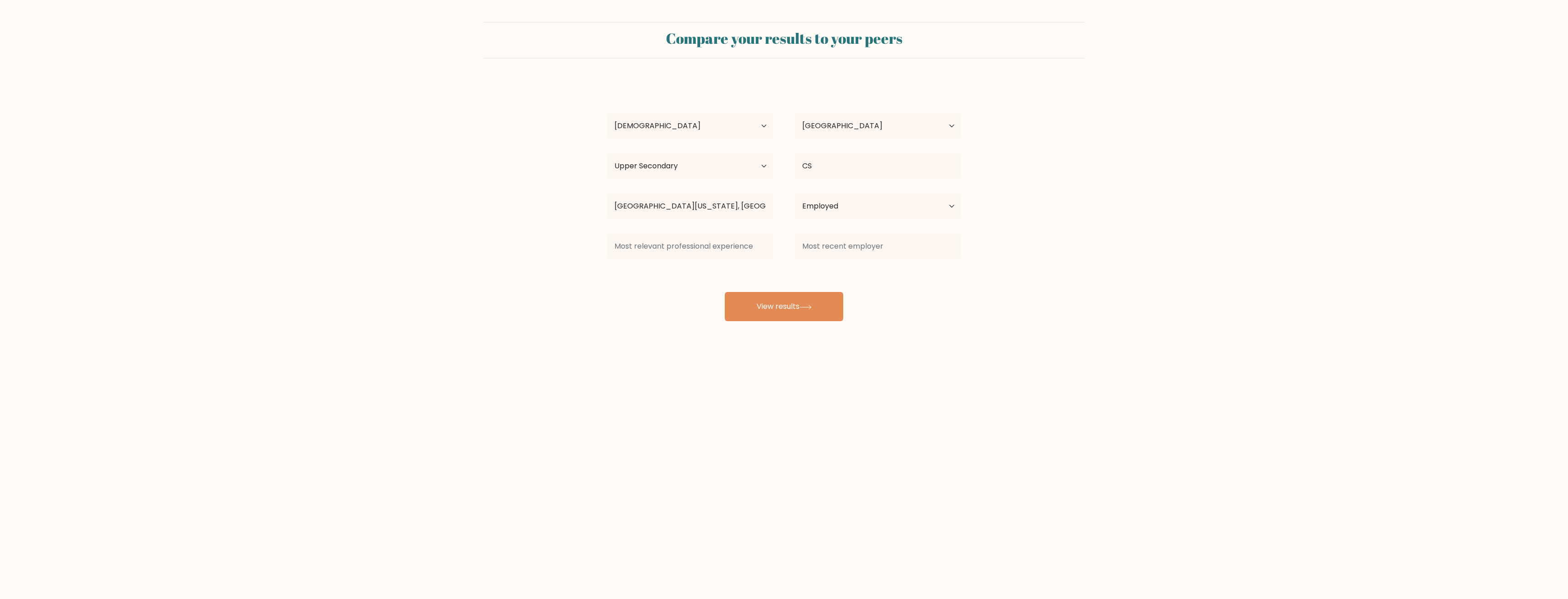
click at [818, 258] on input at bounding box center [878, 247] width 166 height 26
click at [832, 217] on select "Current employment status Employed Student Retired Other / prefer not to answer" at bounding box center [878, 206] width 166 height 26
select select "student"
click at [795, 193] on select "Current employment status Employed Student Retired Other / prefer not to answer" at bounding box center [878, 206] width 166 height 26
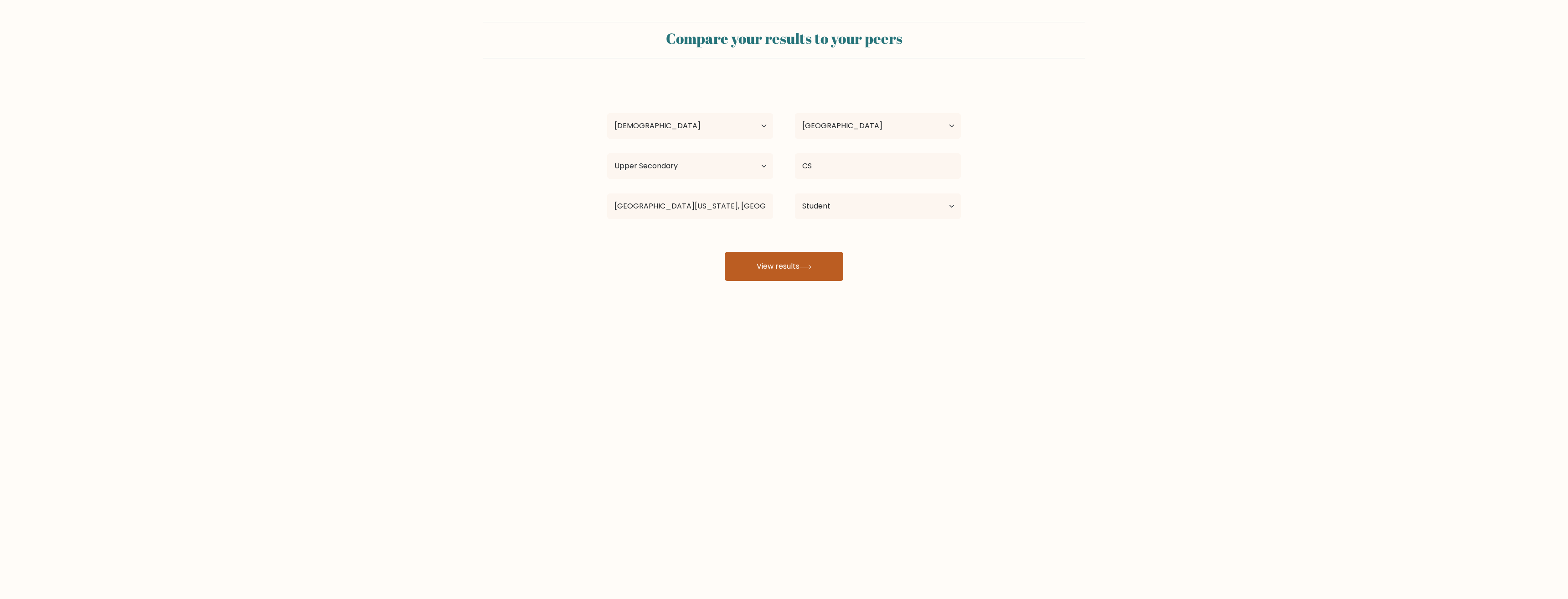
click at [812, 268] on icon at bounding box center [805, 267] width 12 height 5
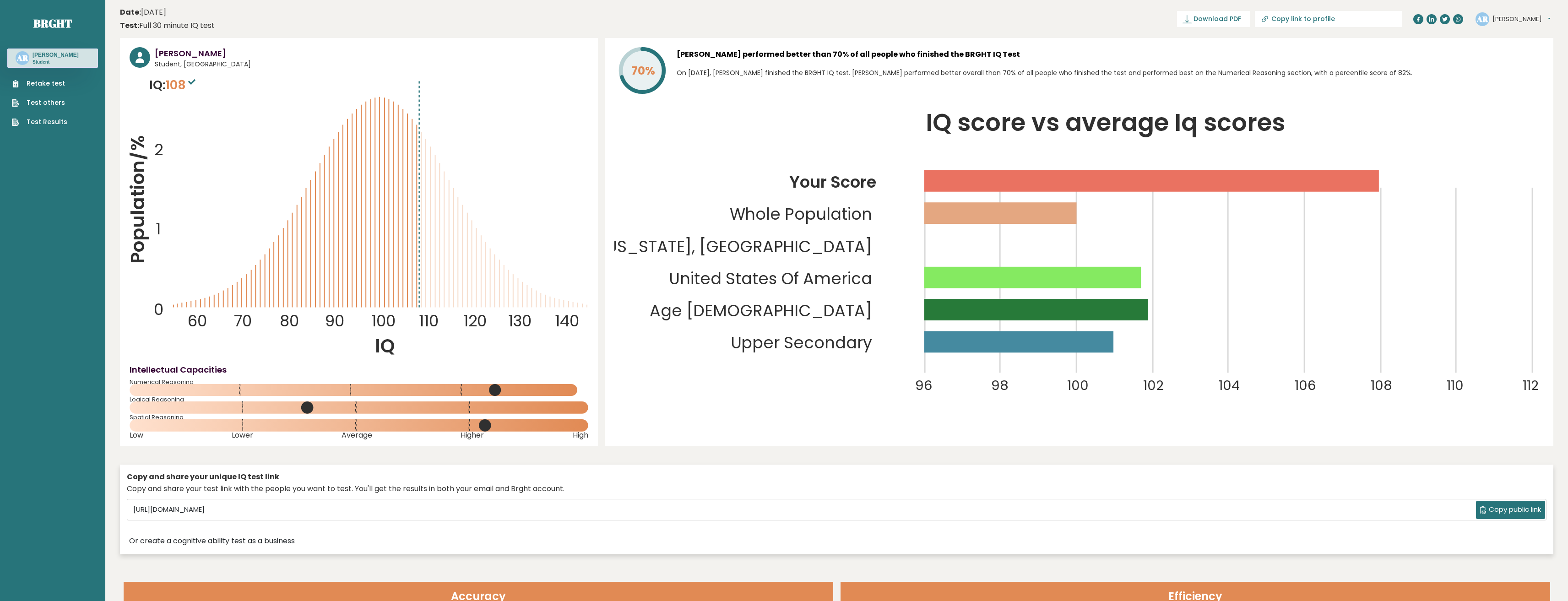
click at [179, 85] on span "108" at bounding box center [182, 85] width 32 height 17
click at [184, 61] on span "Student, [GEOGRAPHIC_DATA]" at bounding box center [371, 65] width 433 height 10
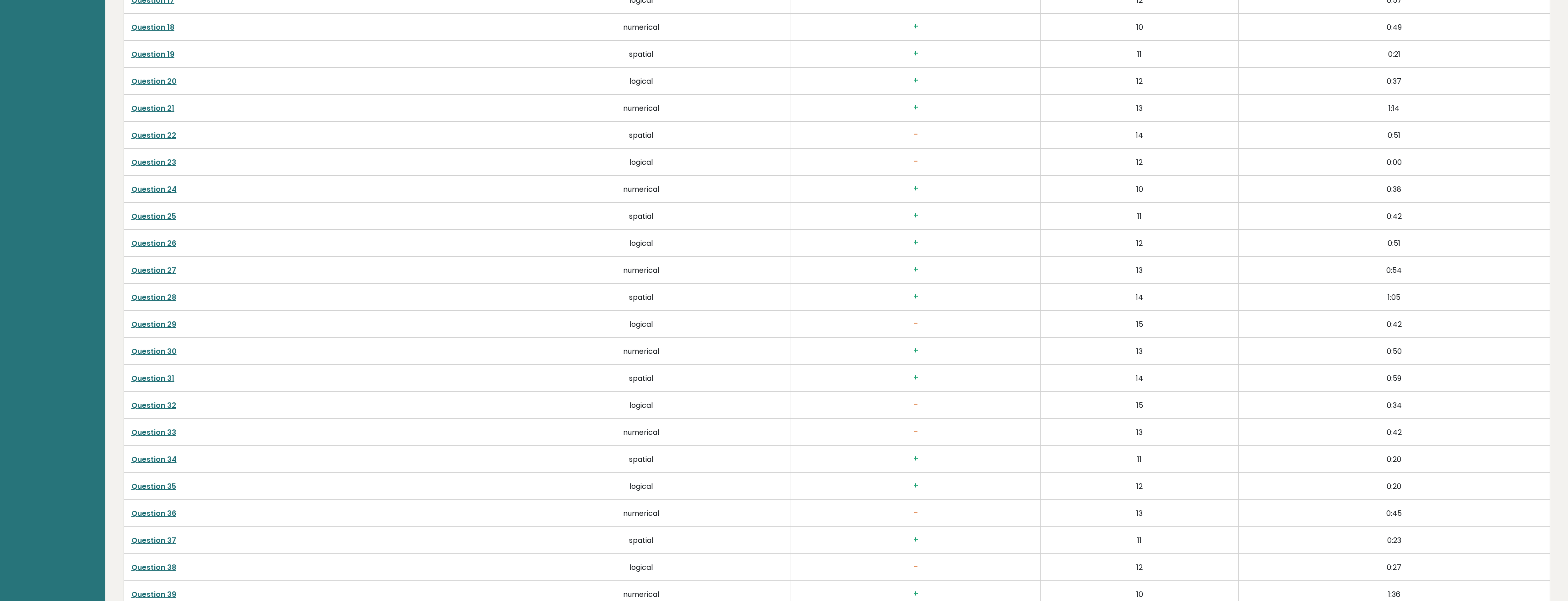
scroll to position [2335, 0]
click at [170, 196] on link "Question 19" at bounding box center [153, 192] width 43 height 11
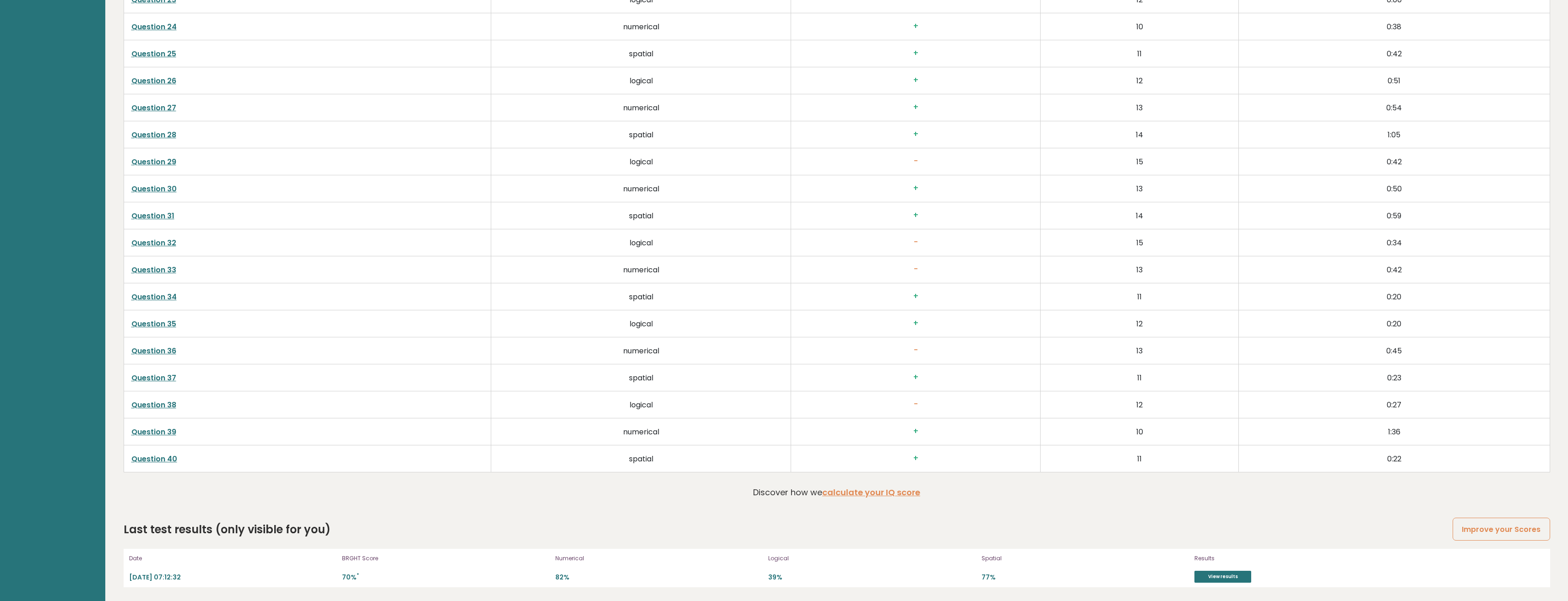
click at [169, 350] on link "Question 36" at bounding box center [154, 350] width 45 height 11
